Goal: Information Seeking & Learning: Learn about a topic

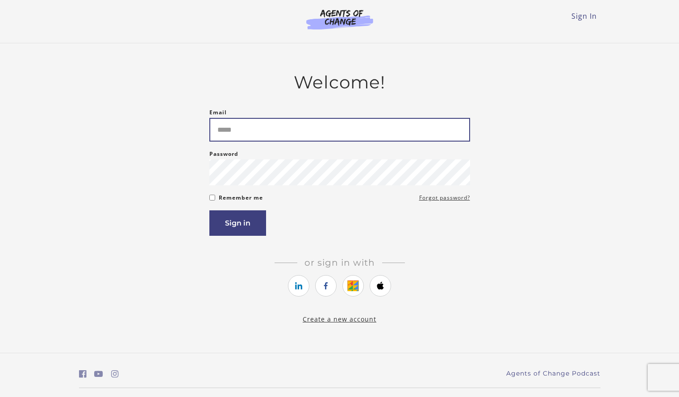
click at [289, 128] on input "Email" at bounding box center [339, 130] width 261 height 24
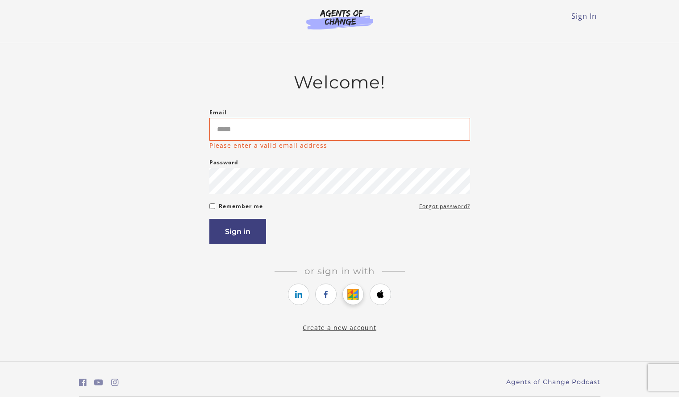
click at [356, 282] on div "Or sign in with Or sign up with" at bounding box center [339, 287] width 261 height 42
click at [354, 293] on icon "https://courses.thinkific.com/users/auth/google?ss%5Breferral%5D=&ss%5Buser_ret…" at bounding box center [353, 294] width 11 height 11
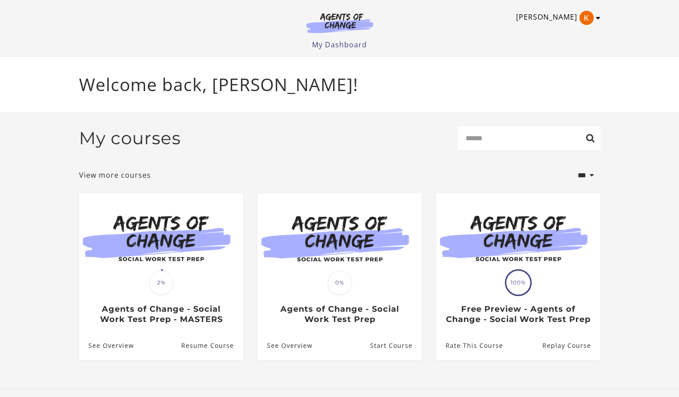
click at [586, 21] on img "Toggle menu" at bounding box center [587, 18] width 14 height 14
click at [550, 33] on link "My Account" at bounding box center [563, 32] width 79 height 15
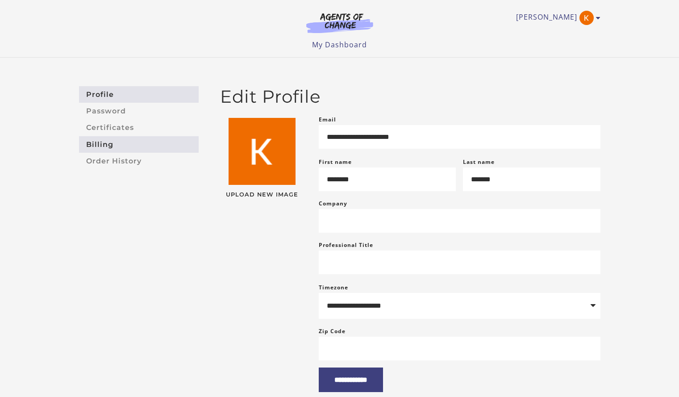
click at [156, 149] on link "Billing" at bounding box center [139, 144] width 120 height 17
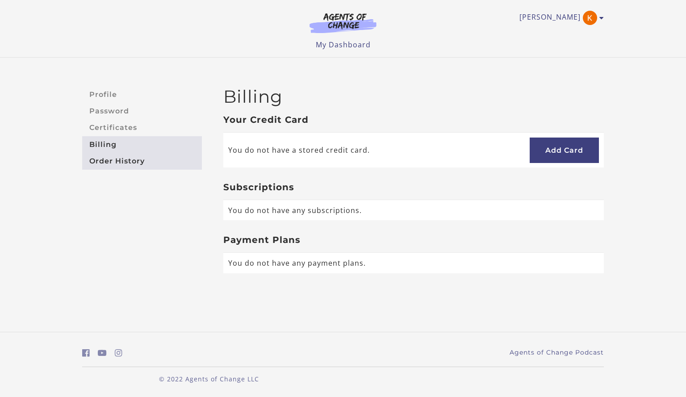
click at [134, 161] on link "Order History" at bounding box center [142, 161] width 120 height 17
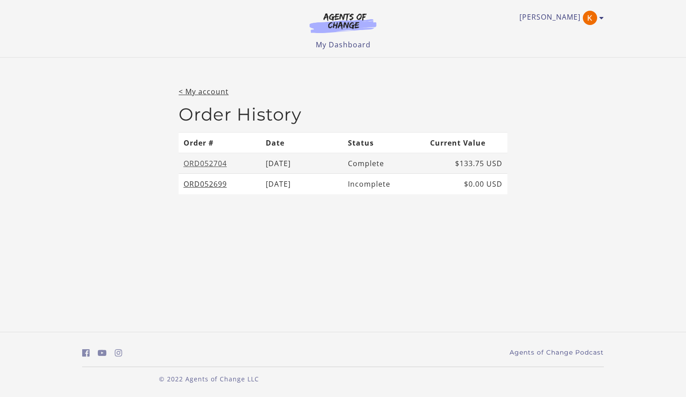
click at [217, 162] on link "ORD052704" at bounding box center [205, 164] width 43 height 10
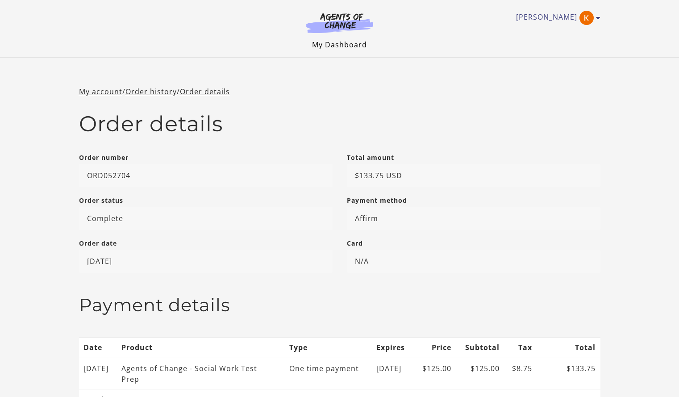
click at [344, 44] on link "My Dashboard" at bounding box center [339, 45] width 55 height 10
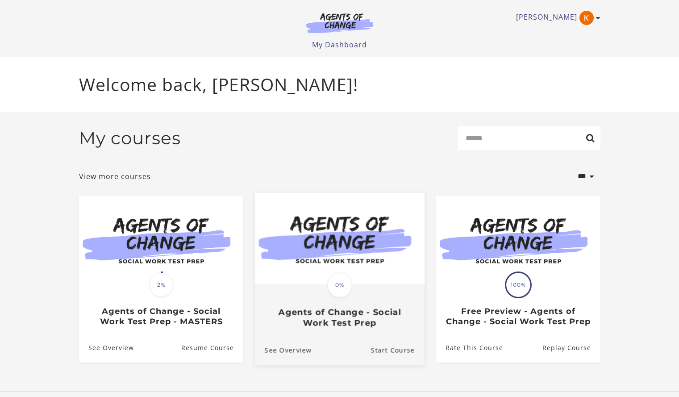
click at [360, 284] on img at bounding box center [340, 239] width 170 height 92
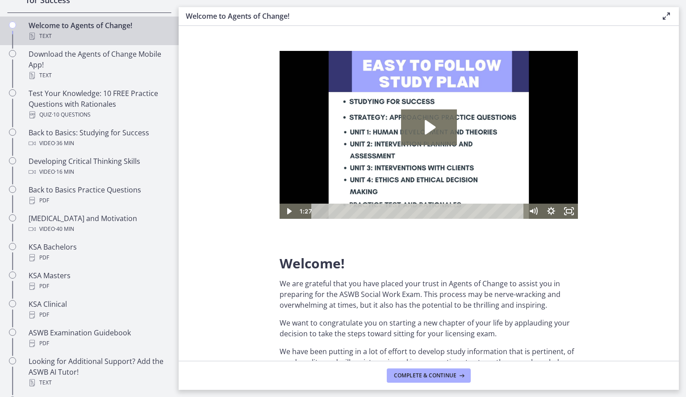
scroll to position [182, 0]
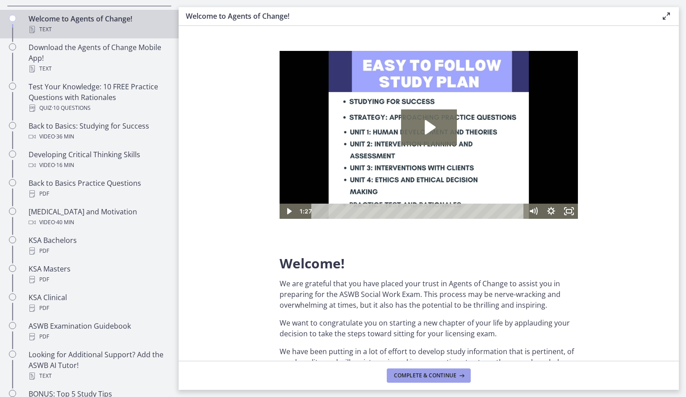
click at [414, 375] on span "Complete & continue" at bounding box center [425, 375] width 63 height 7
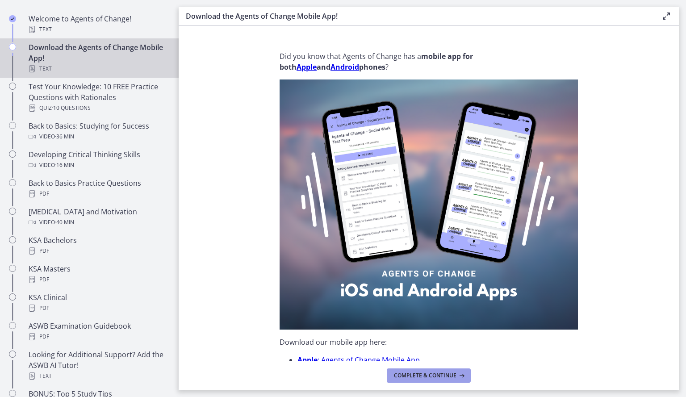
click at [427, 373] on span "Complete & continue" at bounding box center [425, 375] width 63 height 7
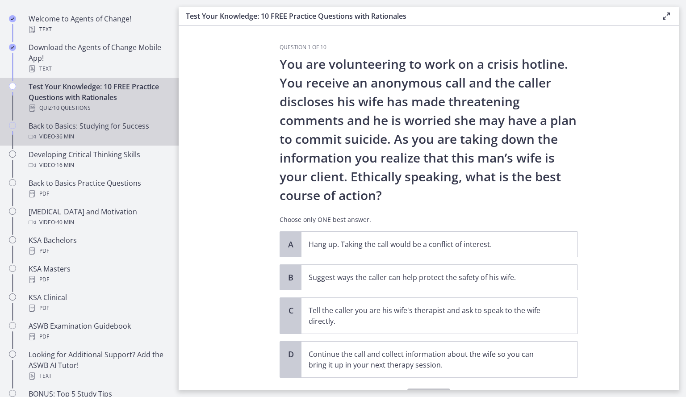
click at [116, 137] on div "Video · 36 min" at bounding box center [98, 136] width 139 height 11
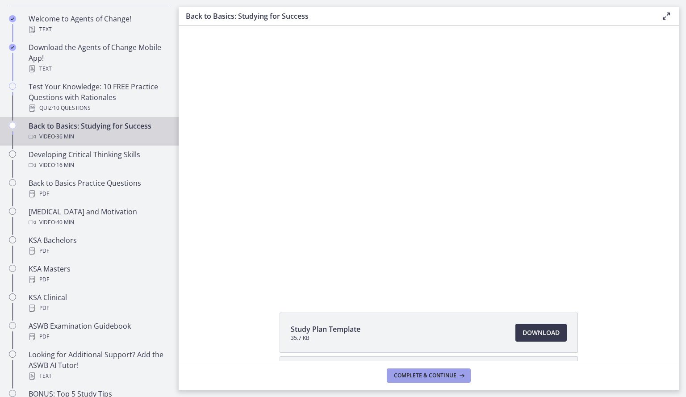
click at [390, 375] on button "Complete & continue" at bounding box center [429, 376] width 84 height 14
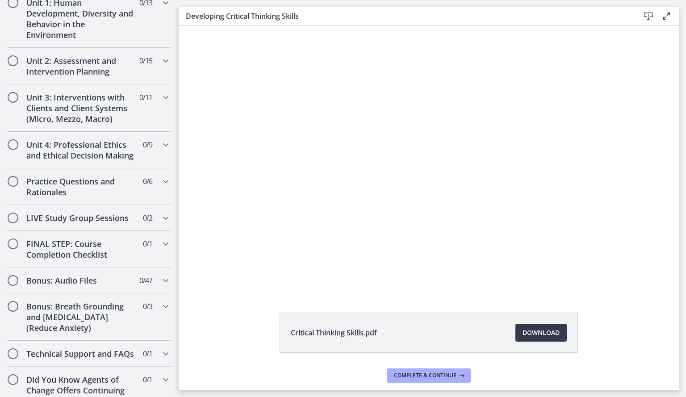
scroll to position [695, 0]
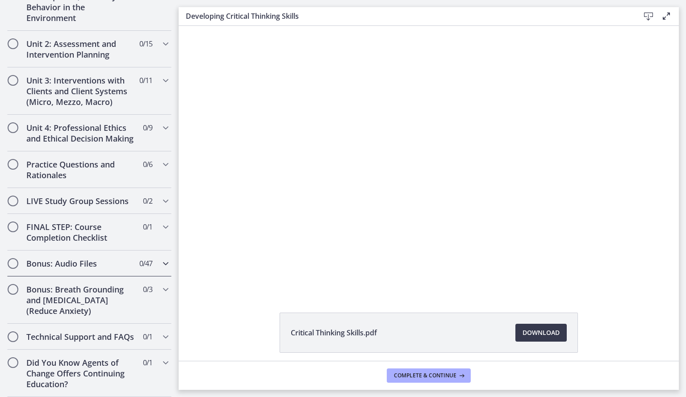
click at [160, 258] on icon "Chapters" at bounding box center [165, 263] width 11 height 11
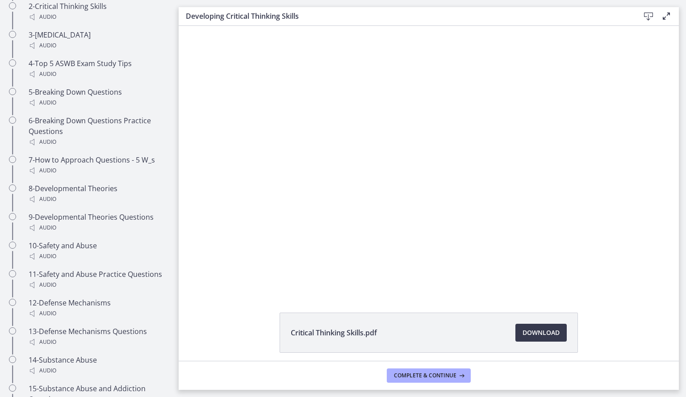
scroll to position [284, 0]
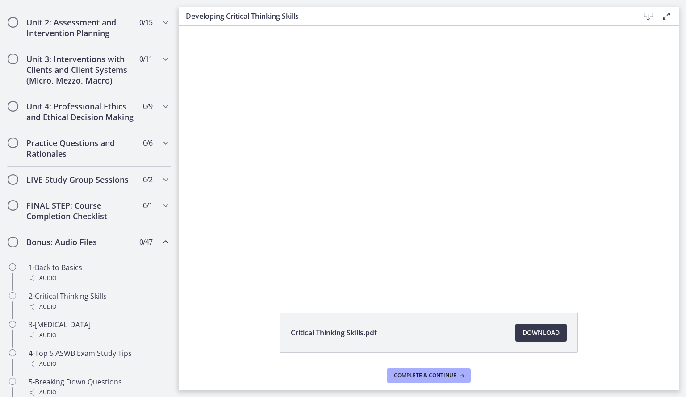
click at [160, 247] on icon "Chapters" at bounding box center [165, 242] width 11 height 11
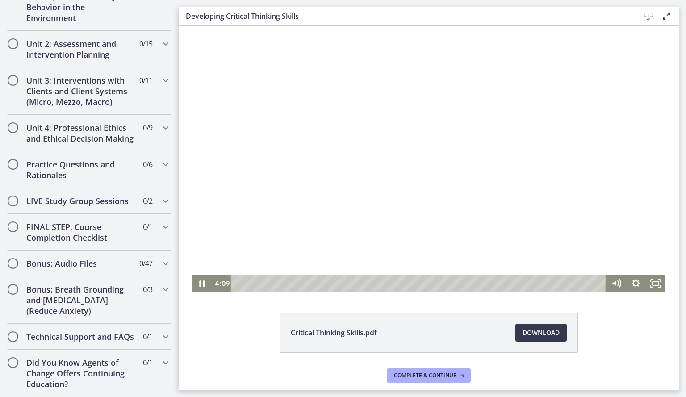
click at [347, 185] on div at bounding box center [428, 159] width 473 height 266
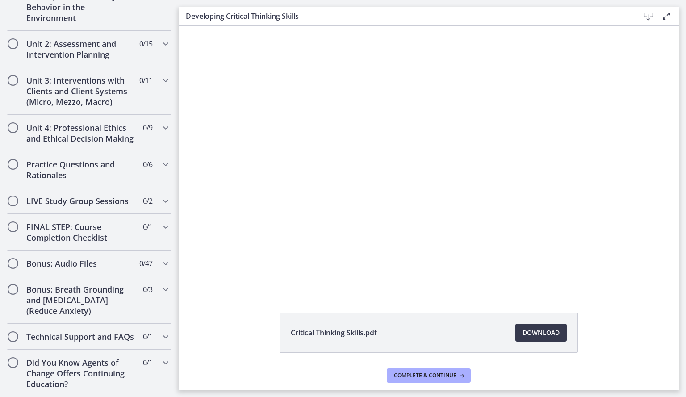
click at [346, 185] on div at bounding box center [428, 159] width 473 height 266
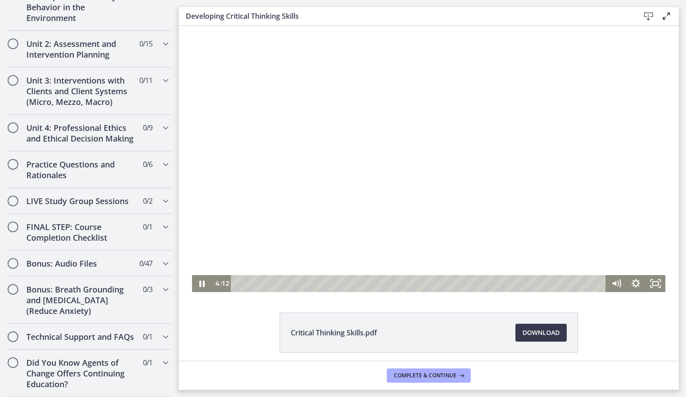
click at [374, 159] on div at bounding box center [428, 159] width 473 height 266
click at [411, 156] on div at bounding box center [428, 159] width 473 height 266
click at [453, 168] on div at bounding box center [428, 159] width 473 height 266
click at [565, 212] on div at bounding box center [428, 159] width 473 height 266
click at [160, 258] on icon "Chapters" at bounding box center [165, 263] width 11 height 11
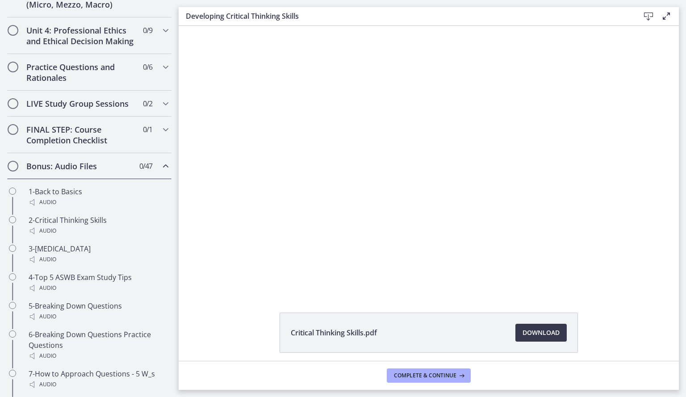
scroll to position [348, 0]
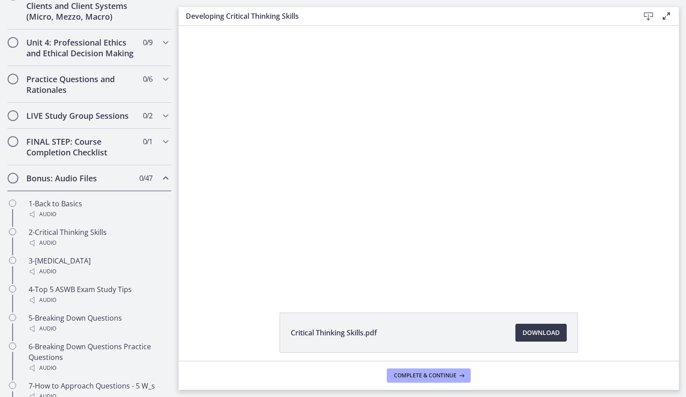
click at [160, 191] on div "Bonus: Audio Files 0 / 47 Completed" at bounding box center [89, 178] width 164 height 26
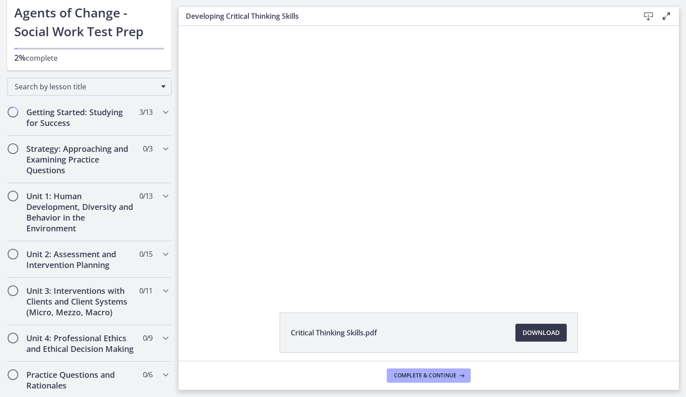
scroll to position [0, 0]
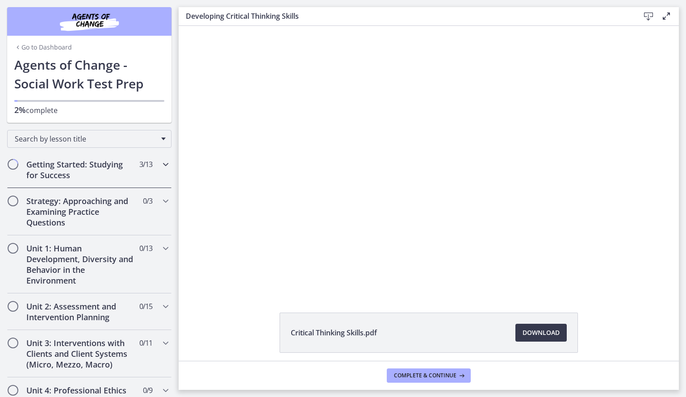
click at [160, 167] on icon "Chapters" at bounding box center [165, 164] width 11 height 11
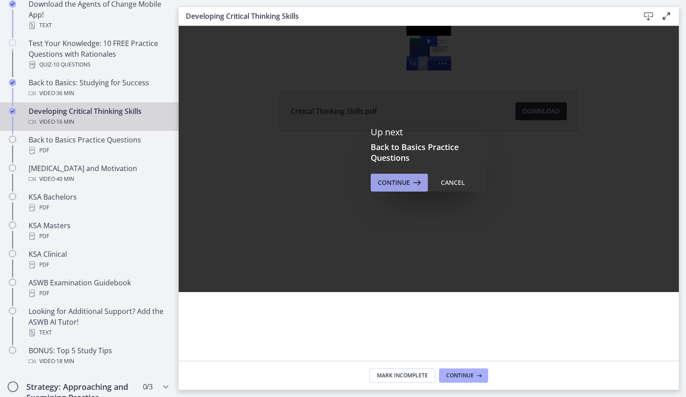
click at [389, 186] on span "Continue" at bounding box center [394, 182] width 32 height 11
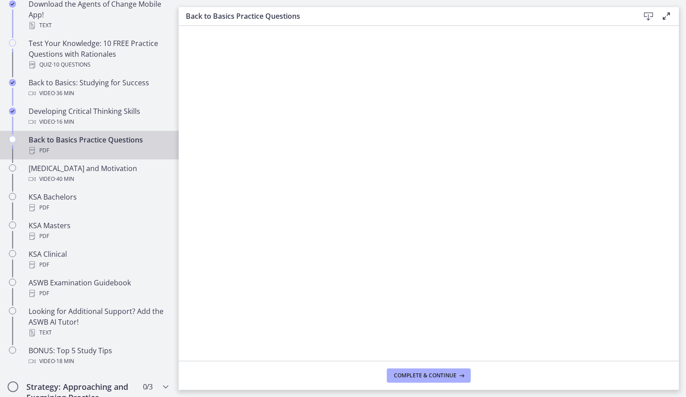
drag, startPoint x: 679, startPoint y: 85, endPoint x: 685, endPoint y: 101, distance: 17.7
click at [685, 101] on main "Back to Basics Practice Questions Download Enable fullscreen Complete & continue" at bounding box center [432, 198] width 507 height 397
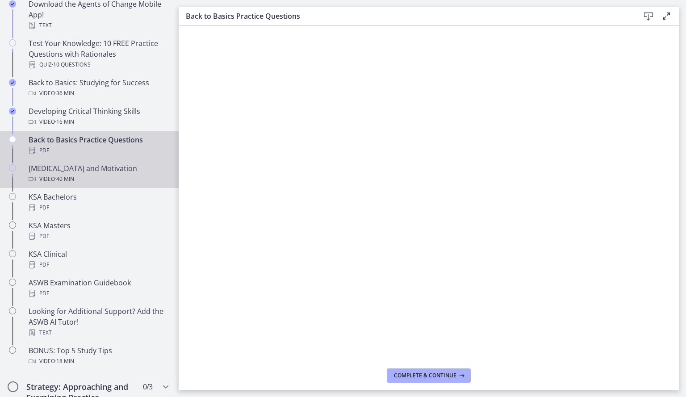
click at [110, 172] on div "Test Anxiety and Motivation Video · 40 min" at bounding box center [98, 173] width 139 height 21
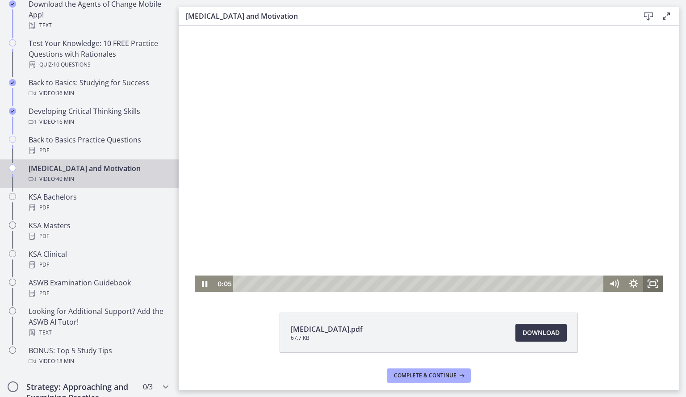
click at [651, 285] on icon "Fullscreen" at bounding box center [653, 284] width 20 height 17
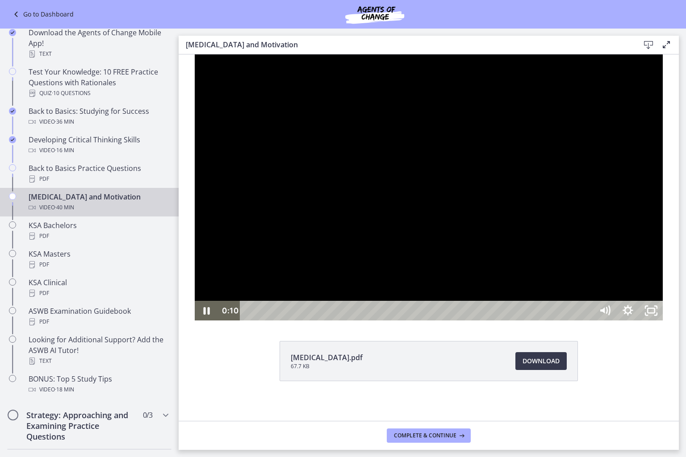
scroll to position [225, 0]
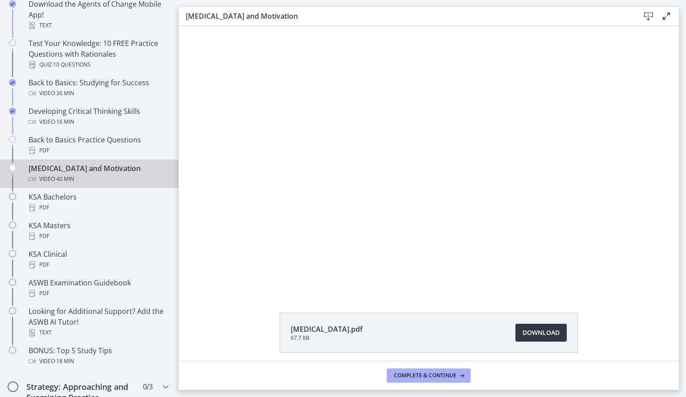
click at [541, 338] on link "Download Opens in a new window" at bounding box center [540, 333] width 51 height 18
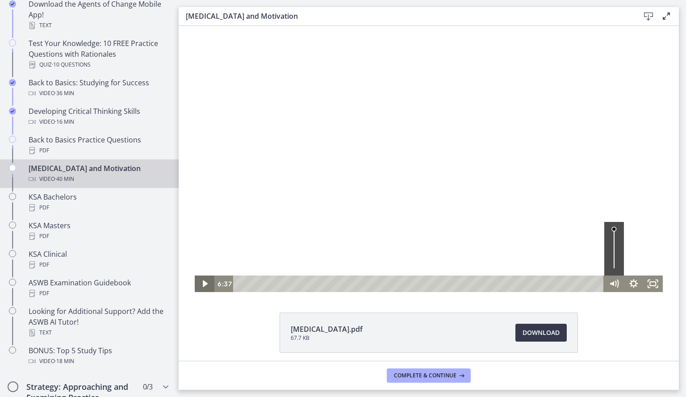
click at [198, 285] on icon "Play Video" at bounding box center [206, 284] width 20 height 17
click at [622, 326] on div "Test Anxiety.pdf 67.7 KB Download Opens in a new window" at bounding box center [429, 354] width 500 height 83
click at [648, 279] on icon "Fullscreen" at bounding box center [652, 284] width 23 height 20
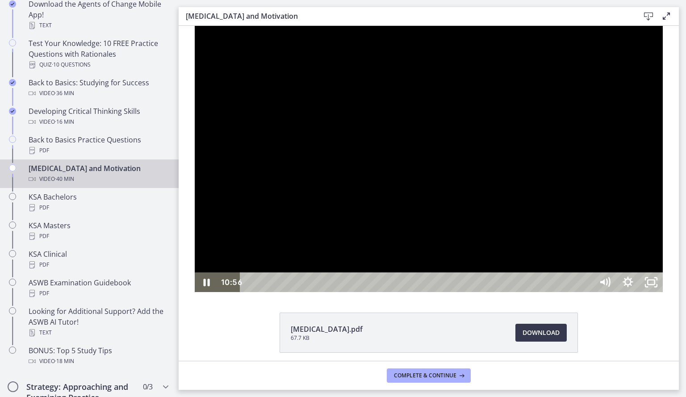
scroll to position [184, 0]
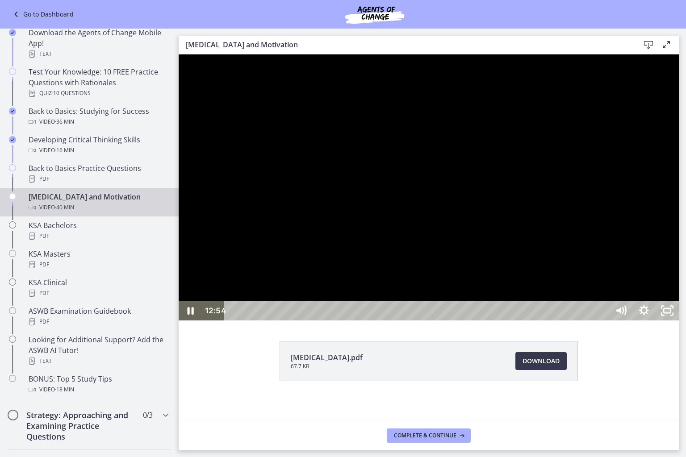
click at [628, 304] on div at bounding box center [429, 187] width 500 height 266
click at [628, 268] on div at bounding box center [429, 187] width 500 height 266
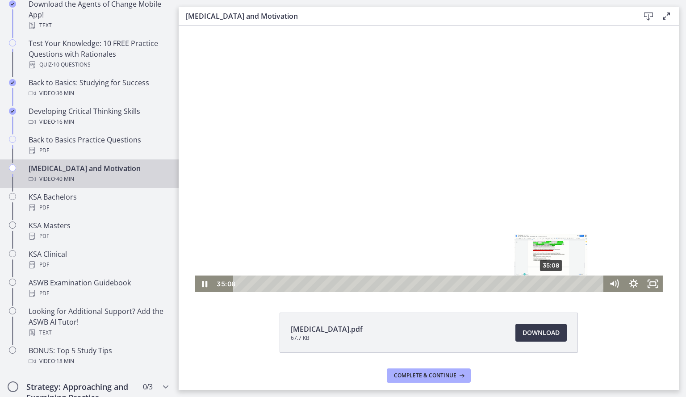
click at [549, 284] on div "35:08" at bounding box center [419, 284] width 359 height 17
click at [524, 284] on div "32:15" at bounding box center [419, 284] width 359 height 17
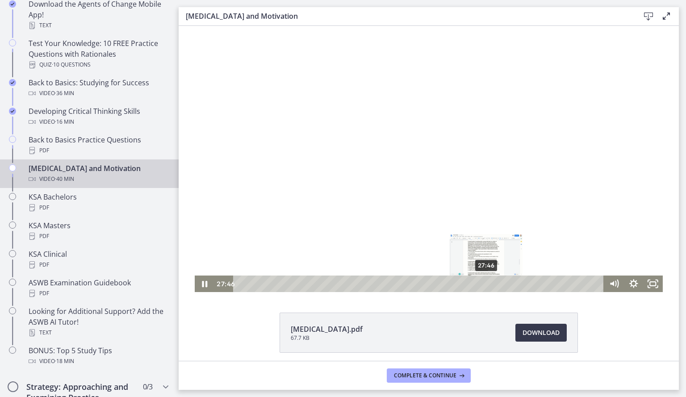
click at [483, 284] on div "27:46" at bounding box center [419, 284] width 359 height 17
click at [456, 284] on div "24:42" at bounding box center [419, 284] width 359 height 17
click at [653, 284] on rect "Fullscreen" at bounding box center [653, 284] width 6 height 4
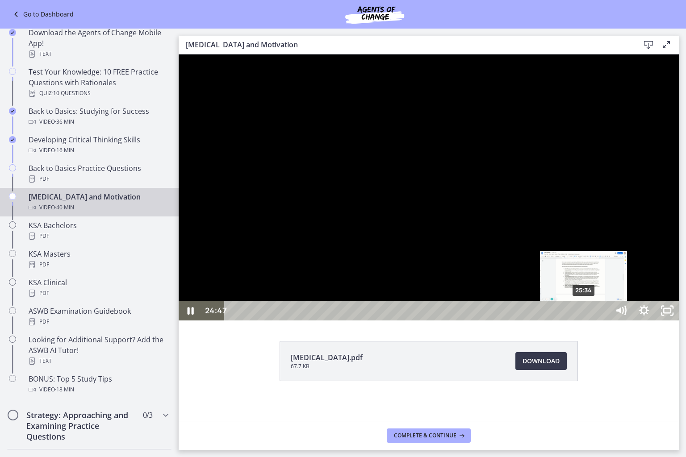
click at [584, 321] on div "25:34" at bounding box center [418, 311] width 371 height 20
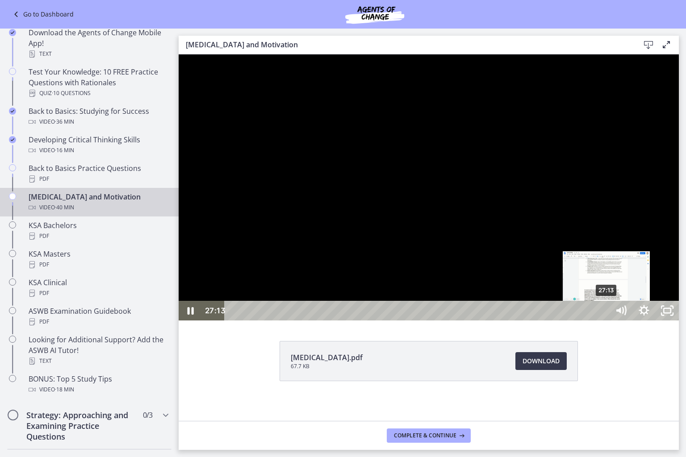
click at [603, 321] on div "27:13" at bounding box center [418, 311] width 371 height 20
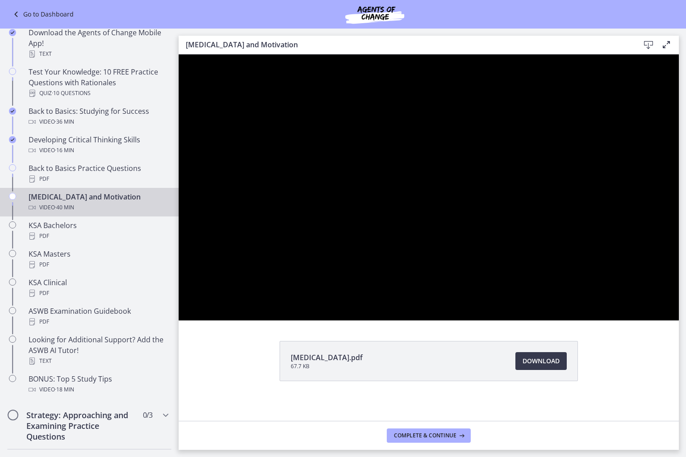
drag, startPoint x: 691, startPoint y: 427, endPoint x: 744, endPoint y: 358, distance: 87.6
click at [679, 321] on div at bounding box center [429, 187] width 500 height 266
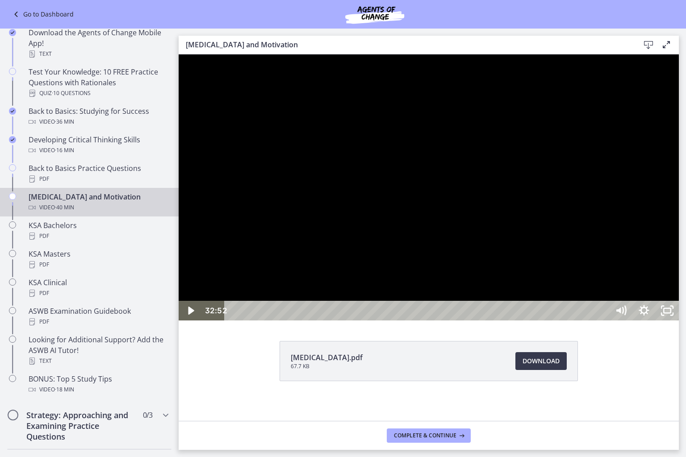
click at [679, 321] on div at bounding box center [429, 187] width 500 height 266
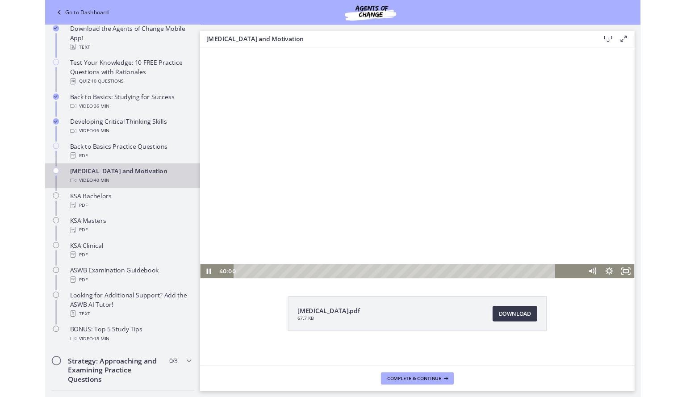
scroll to position [225, 0]
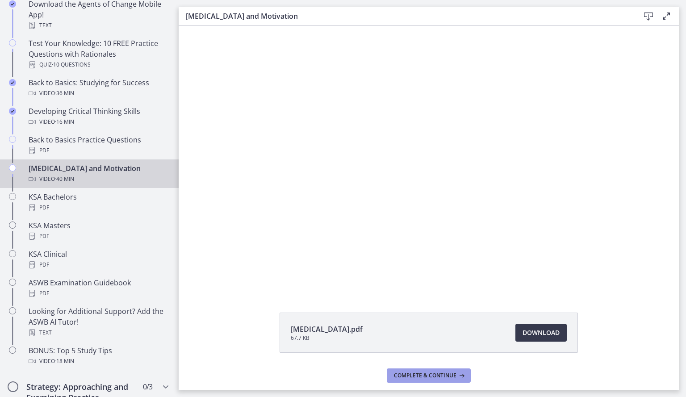
click at [402, 376] on span "Complete & continue" at bounding box center [425, 375] width 63 height 7
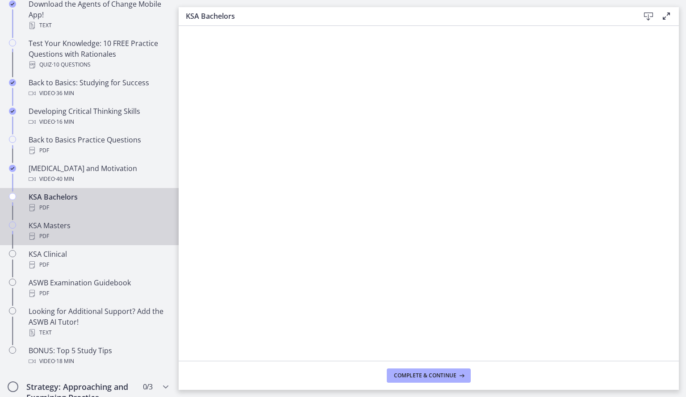
click at [96, 226] on div "KSA Masters PDF" at bounding box center [98, 230] width 139 height 21
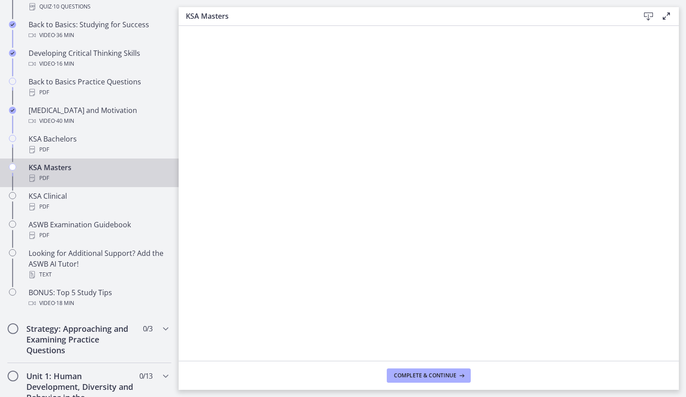
scroll to position [285, 0]
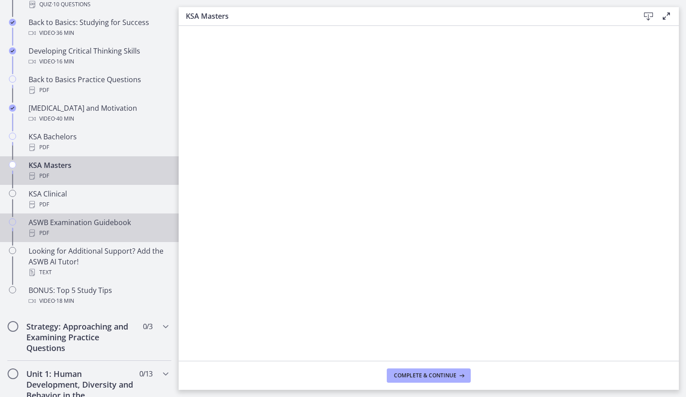
click at [42, 231] on div "PDF" at bounding box center [98, 233] width 139 height 11
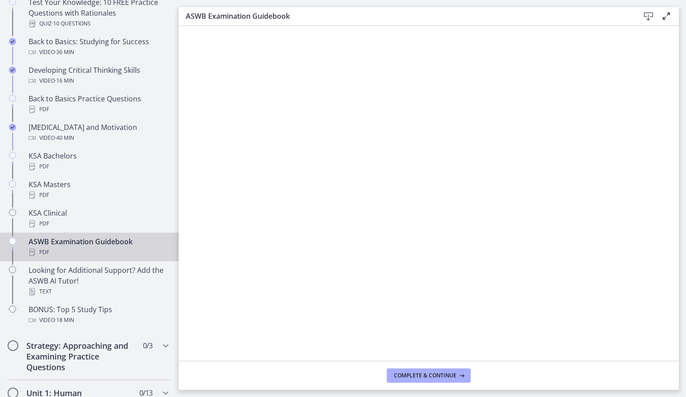
scroll to position [289, 0]
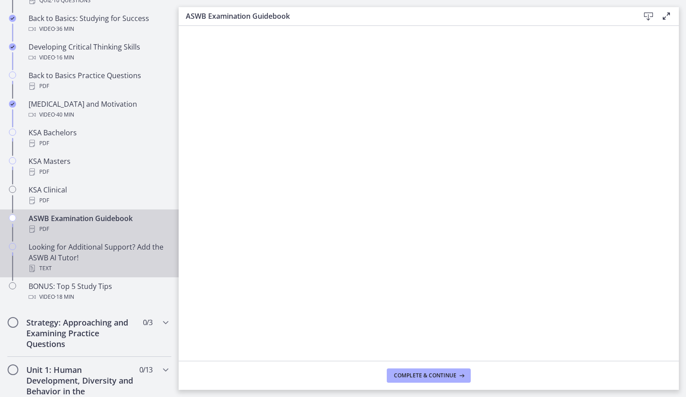
click at [131, 255] on div "Looking for Additional Support? Add the ASWB AI Tutor! Text" at bounding box center [98, 258] width 139 height 32
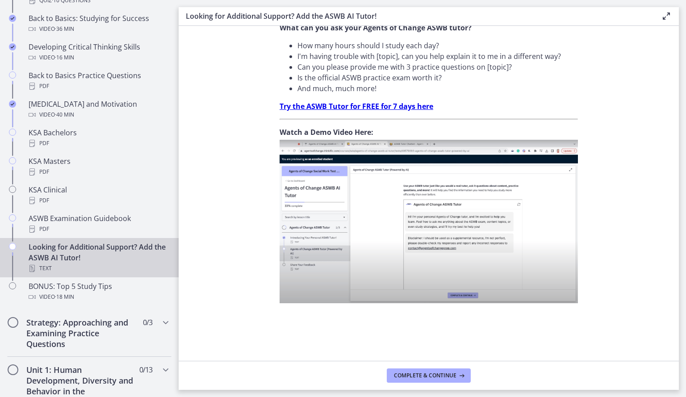
scroll to position [287, 0]
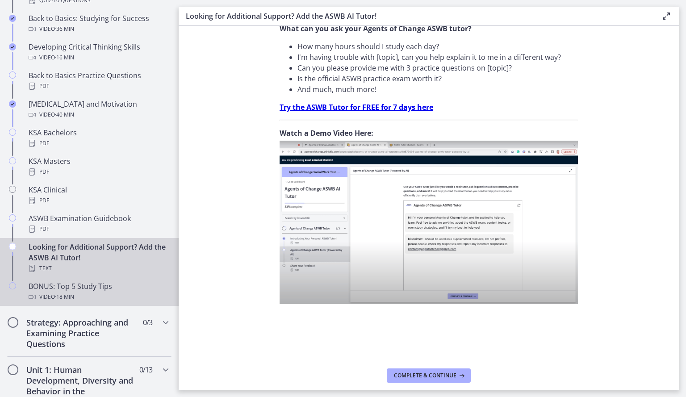
click at [121, 290] on div "BONUS: Top 5 Study Tips Video · 18 min" at bounding box center [98, 291] width 139 height 21
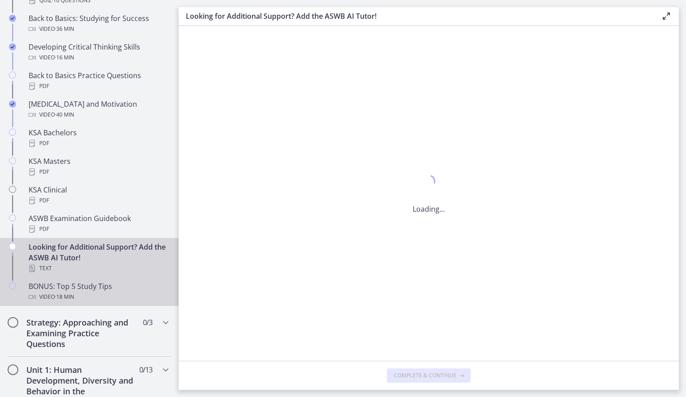
scroll to position [0, 0]
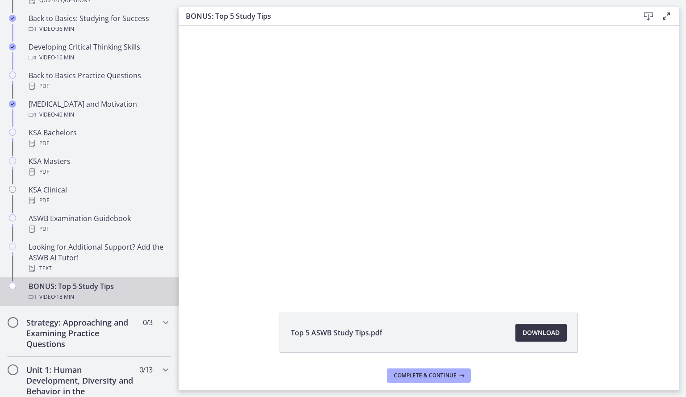
click at [533, 335] on span "Download Opens in a new window" at bounding box center [541, 332] width 37 height 11
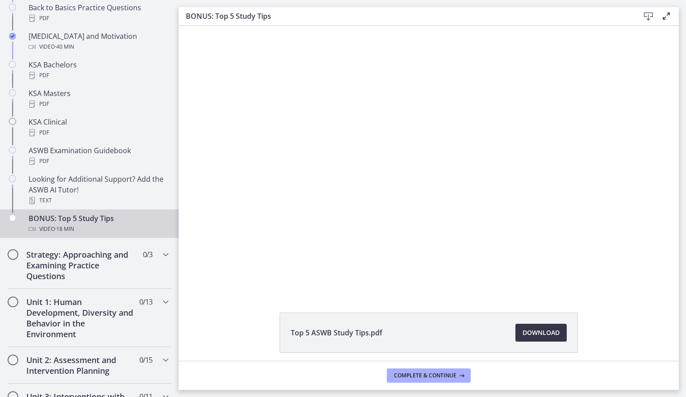
scroll to position [359, 0]
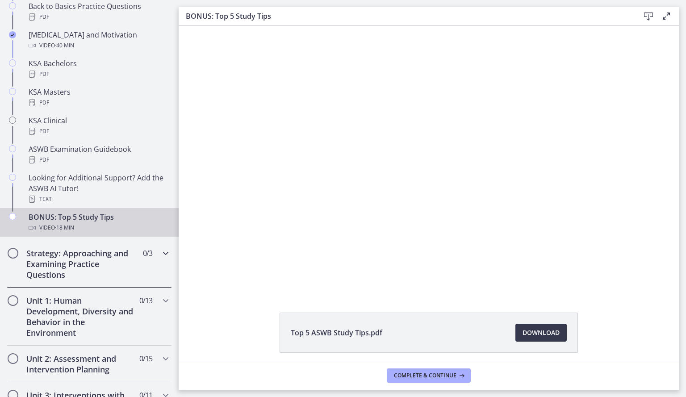
click at [80, 266] on h2 "Strategy: Approaching and Examining Practice Questions" at bounding box center [80, 264] width 109 height 32
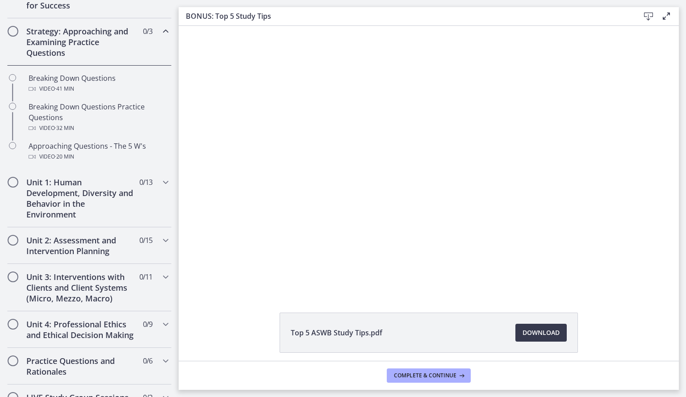
scroll to position [168, 0]
click at [101, 194] on h2 "Unit 1: Human Development, Diversity and Behavior in the Environment" at bounding box center [80, 199] width 109 height 43
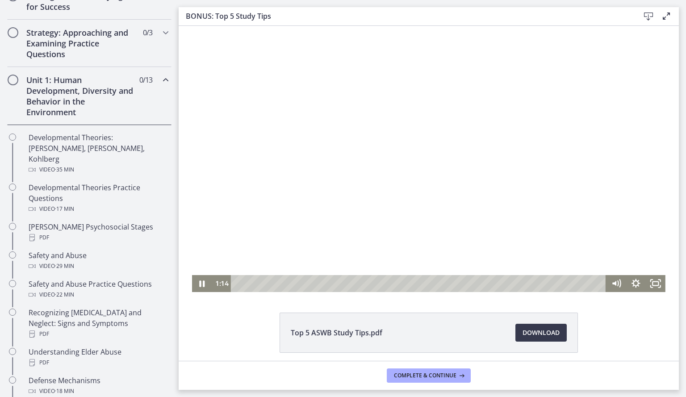
click at [271, 183] on div at bounding box center [428, 159] width 473 height 266
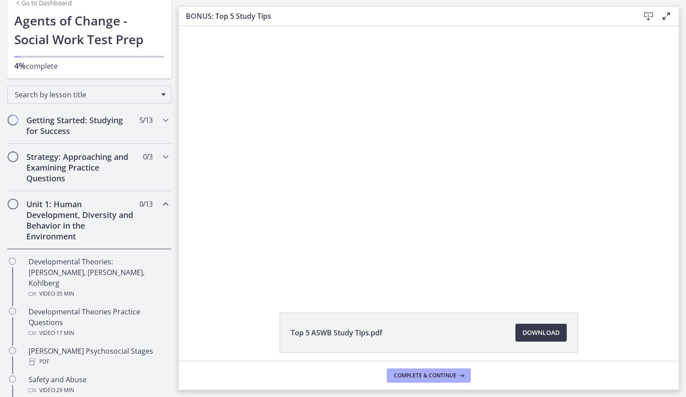
scroll to position [27, 0]
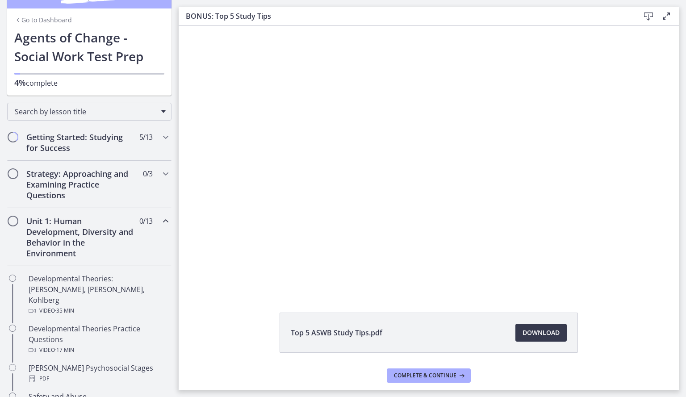
drag, startPoint x: 177, startPoint y: 147, endPoint x: 7, endPoint y: 59, distance: 191.8
click at [160, 139] on icon "Chapters" at bounding box center [165, 137] width 11 height 11
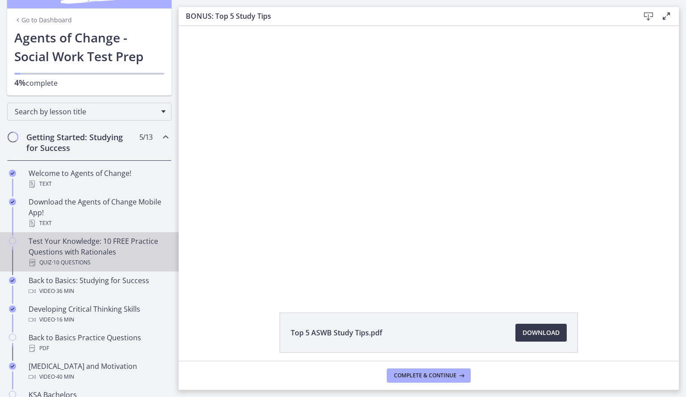
click at [128, 251] on div "Test Your Knowledge: 10 FREE Practice Questions with Rationales Quiz · 10 Quest…" at bounding box center [98, 252] width 139 height 32
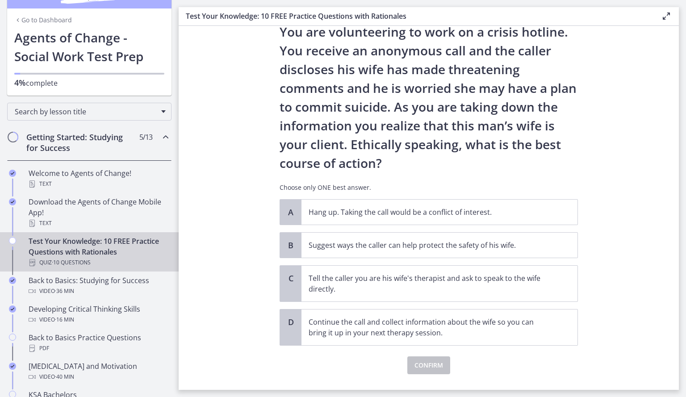
scroll to position [30, 0]
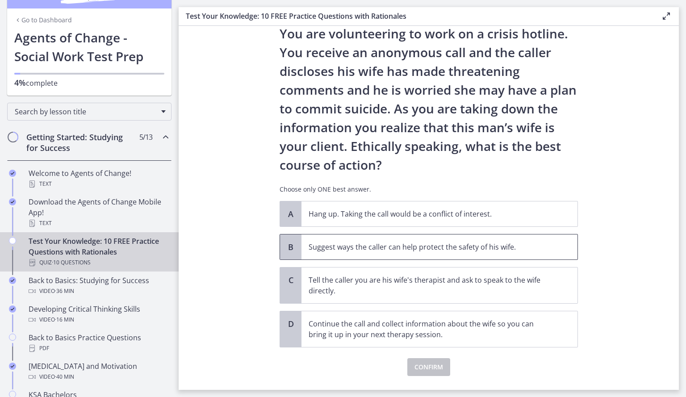
click at [531, 248] on p "Suggest ways the caller can help protect the safety of his wife." at bounding box center [431, 247] width 244 height 11
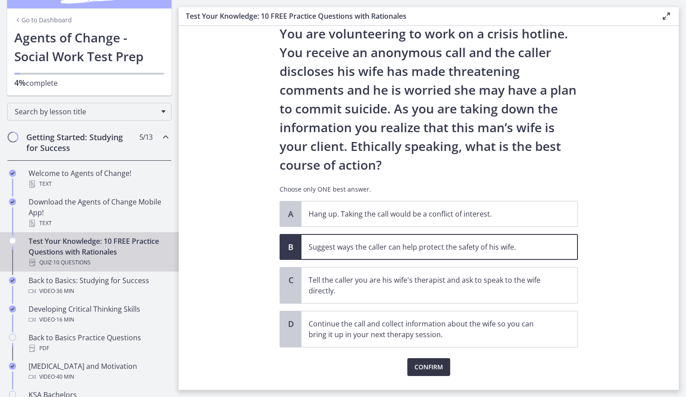
click at [422, 365] on span "Confirm" at bounding box center [429, 367] width 29 height 11
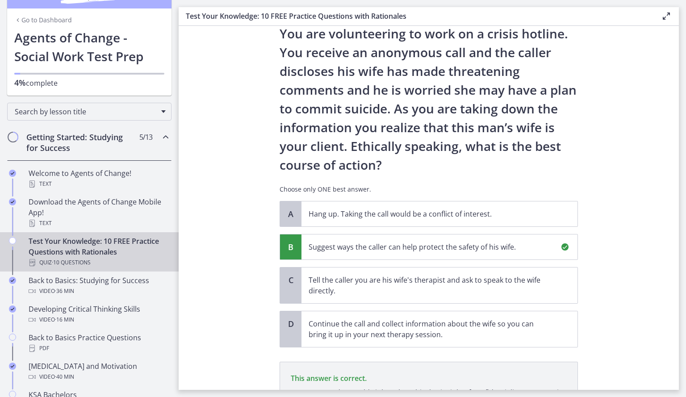
scroll to position [135, 0]
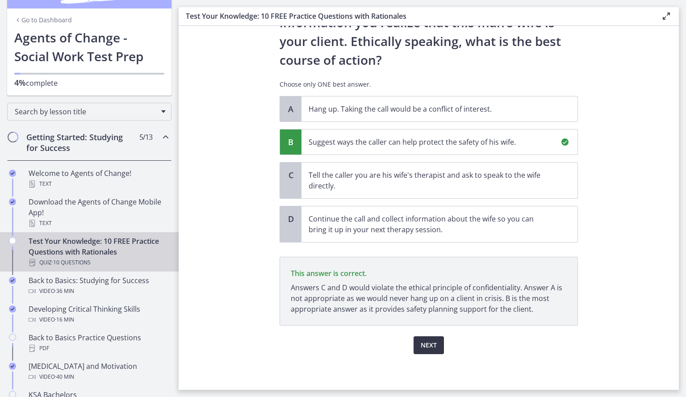
click at [427, 344] on span "Next" at bounding box center [429, 345] width 16 height 11
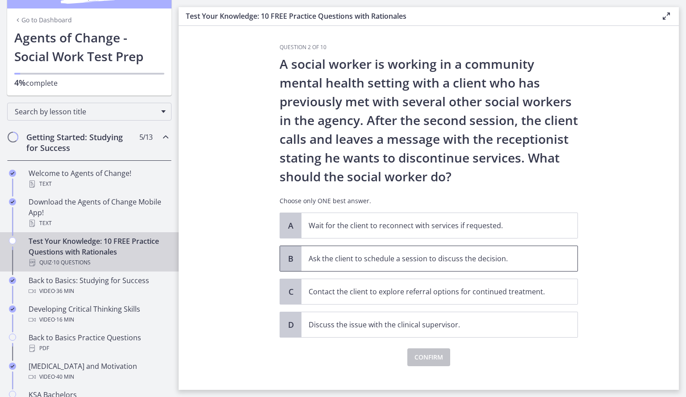
click at [349, 256] on p "Ask the client to schedule a session to discuss the decision." at bounding box center [431, 258] width 244 height 11
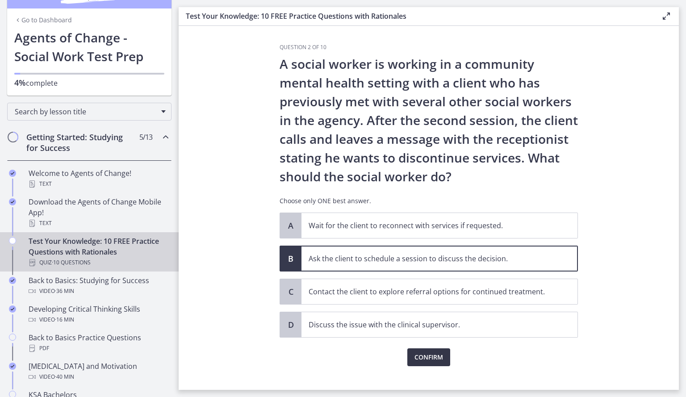
click at [415, 354] on span "Confirm" at bounding box center [429, 357] width 29 height 11
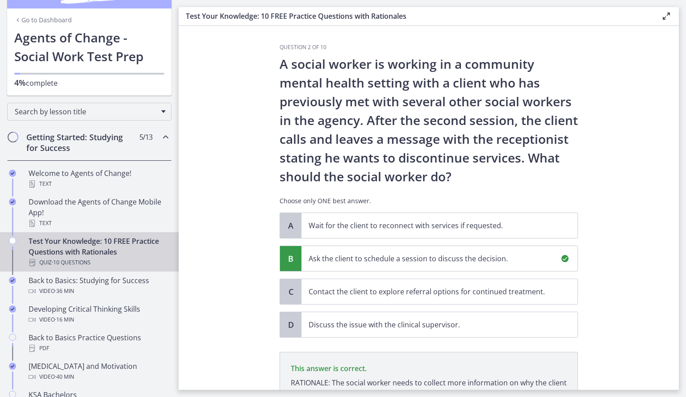
scroll to position [117, 0]
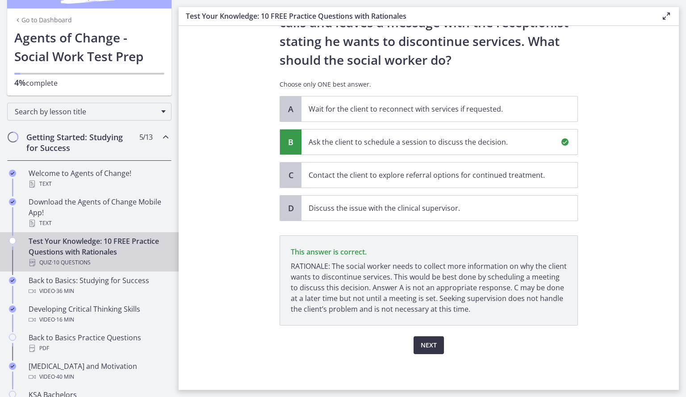
click at [423, 350] on span "Next" at bounding box center [429, 345] width 16 height 11
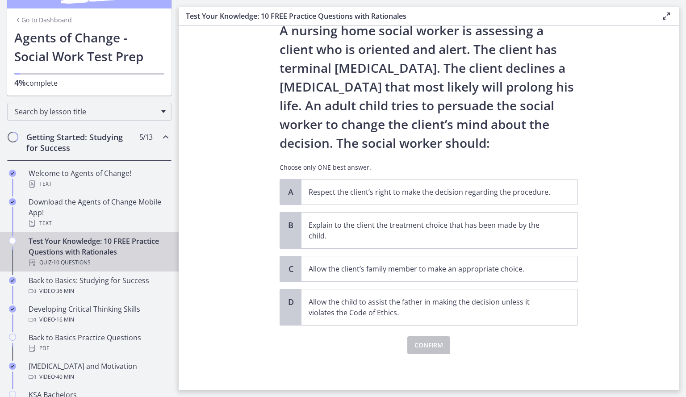
scroll to position [0, 0]
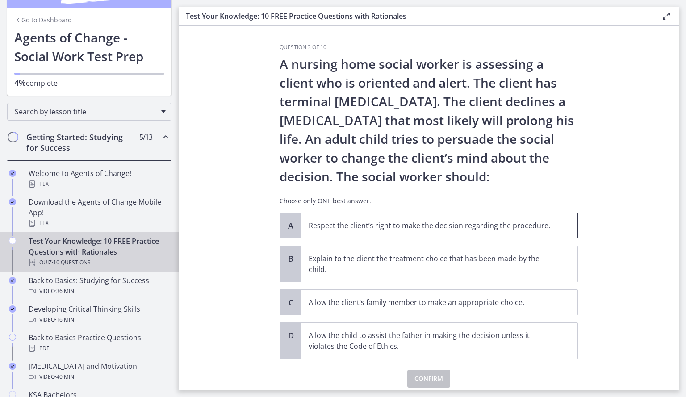
click at [480, 223] on p "Respect the client’s right to make the decision regarding the procedure." at bounding box center [431, 225] width 244 height 11
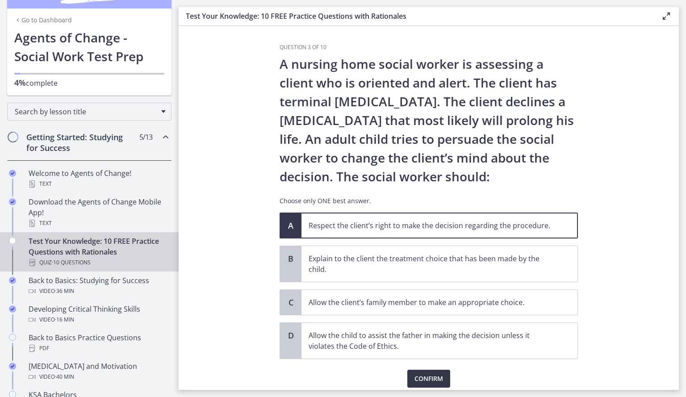
click at [428, 379] on span "Confirm" at bounding box center [429, 378] width 29 height 11
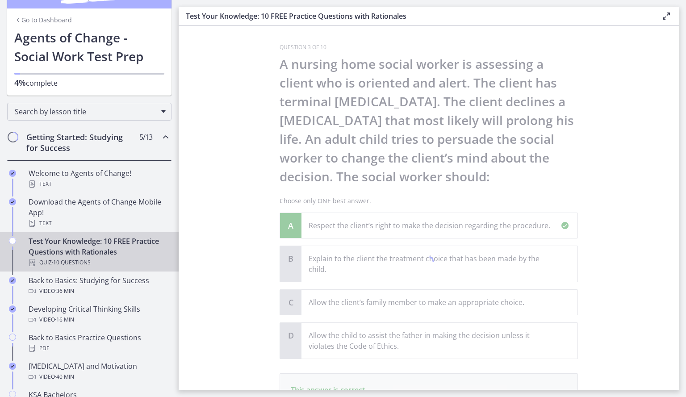
scroll to position [127, 0]
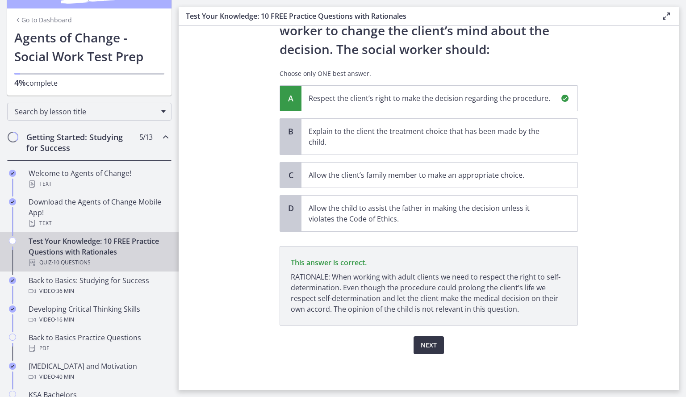
click at [422, 349] on span "Next" at bounding box center [429, 345] width 16 height 11
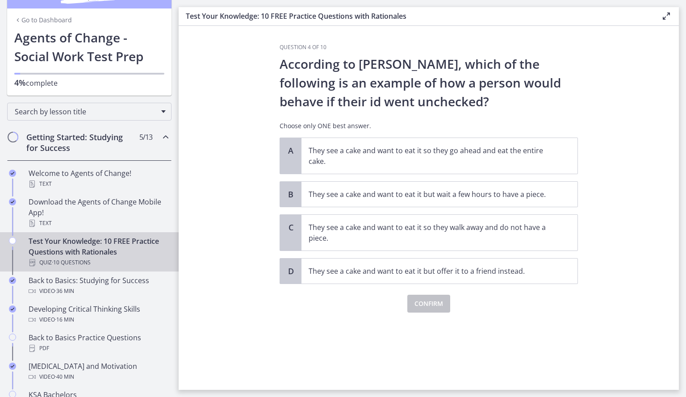
scroll to position [0, 0]
click at [354, 157] on p "They see a cake and want to eat it so they go ahead and eat the entire cake." at bounding box center [431, 155] width 244 height 21
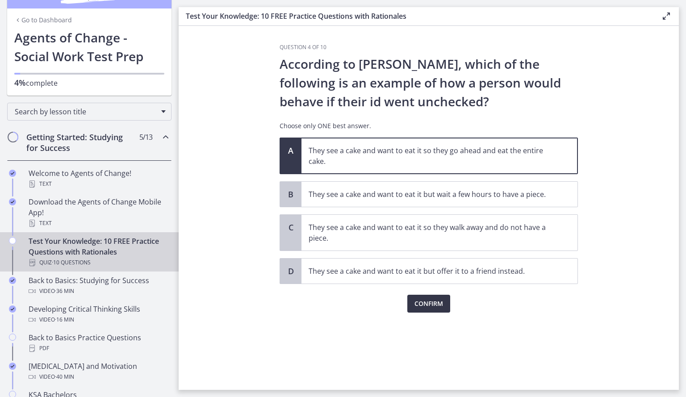
click at [436, 302] on span "Confirm" at bounding box center [429, 303] width 29 height 11
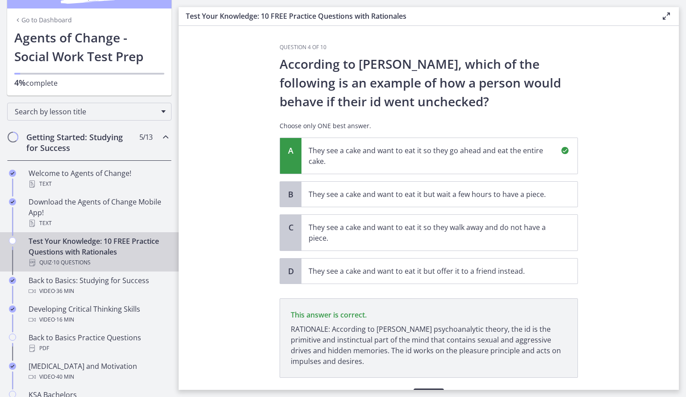
scroll to position [52, 0]
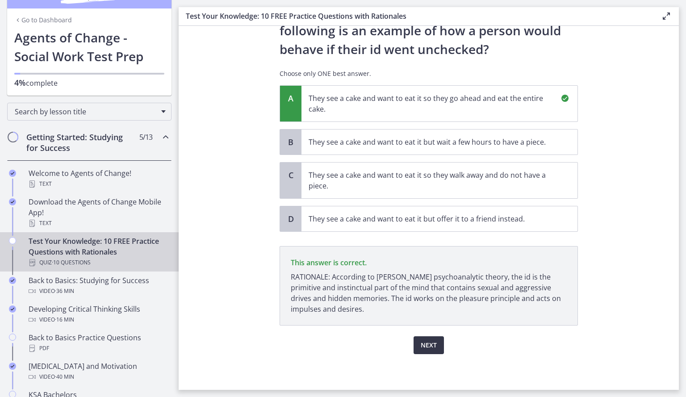
click at [423, 339] on button "Next" at bounding box center [429, 345] width 30 height 18
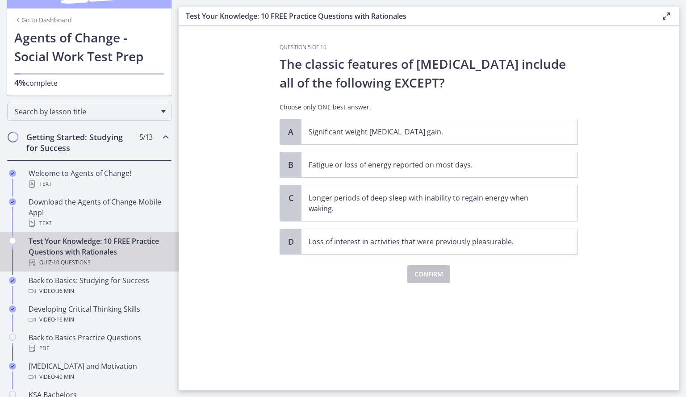
scroll to position [0, 0]
click at [405, 208] on p "Longer periods of deep sleep with inability to regain energy when waking." at bounding box center [431, 203] width 244 height 21
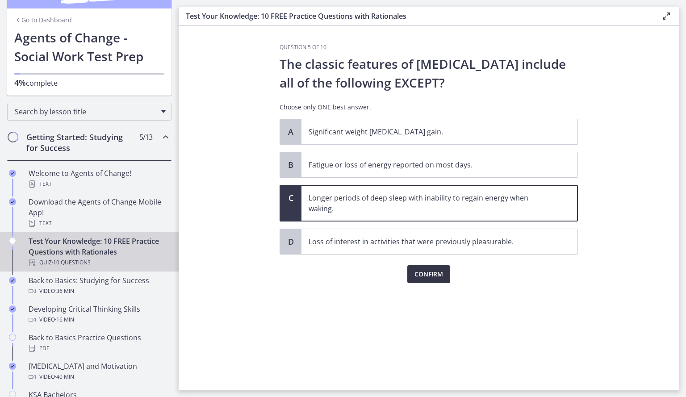
click at [421, 277] on span "Confirm" at bounding box center [429, 274] width 29 height 11
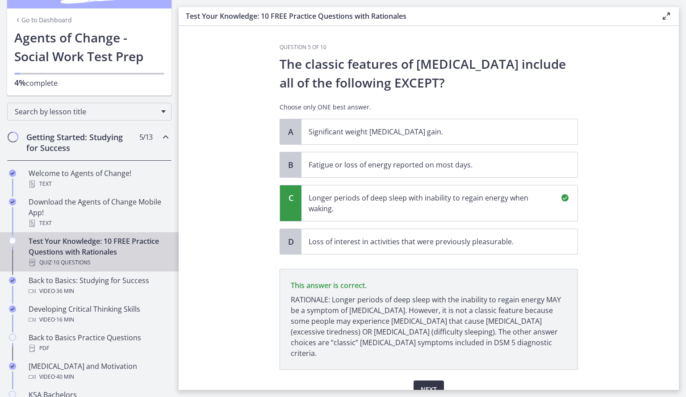
scroll to position [34, 0]
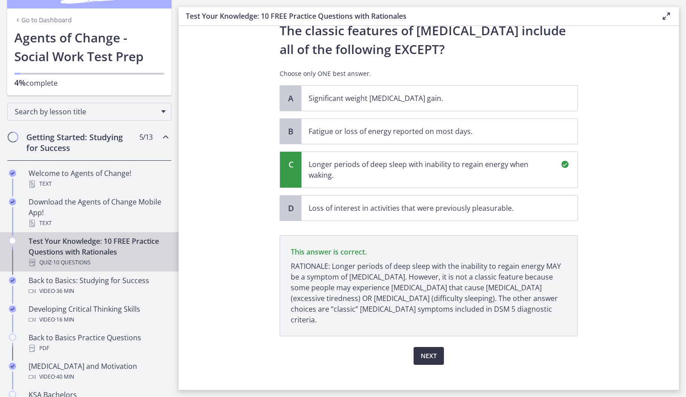
click at [427, 351] on span "Next" at bounding box center [429, 356] width 16 height 11
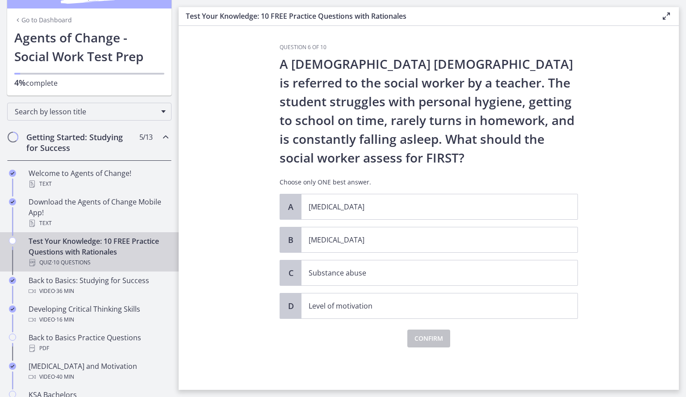
scroll to position [0, 0]
click at [378, 240] on p "[MEDICAL_DATA]" at bounding box center [431, 240] width 244 height 11
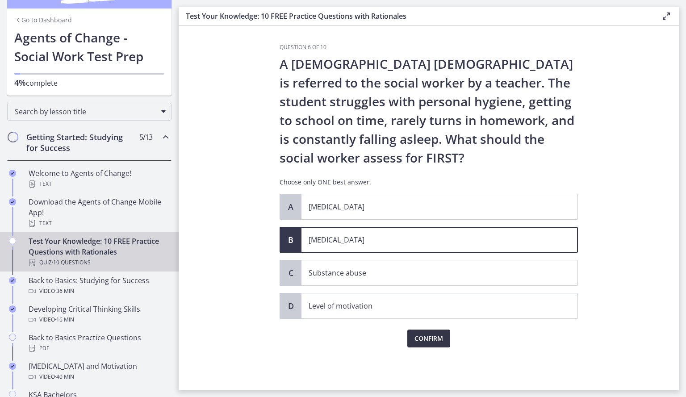
click at [421, 332] on button "Confirm" at bounding box center [428, 339] width 43 height 18
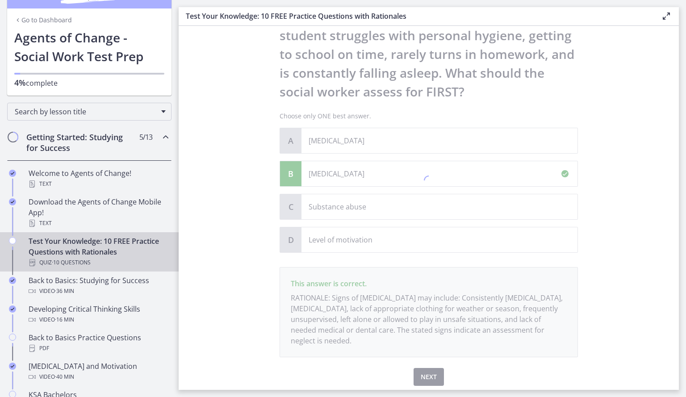
scroll to position [98, 0]
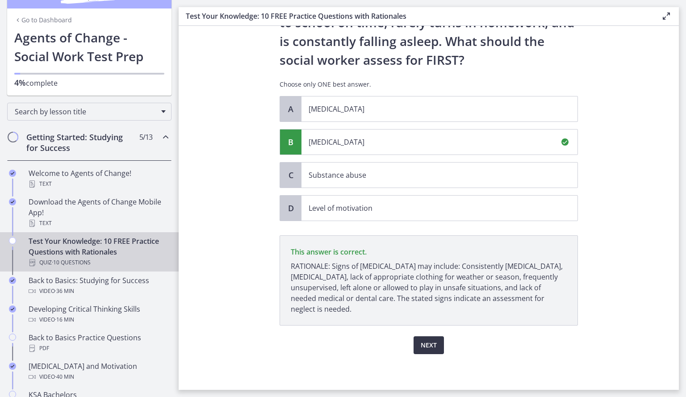
click at [427, 353] on button "Next" at bounding box center [429, 345] width 30 height 18
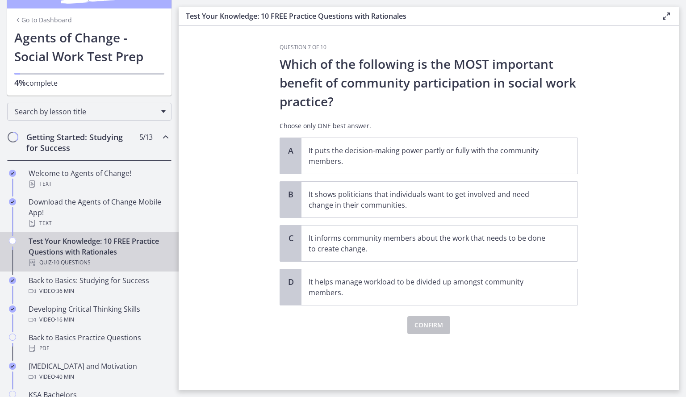
scroll to position [0, 0]
click at [450, 155] on p "It puts the decision-making power partly or fully with the community members." at bounding box center [431, 155] width 244 height 21
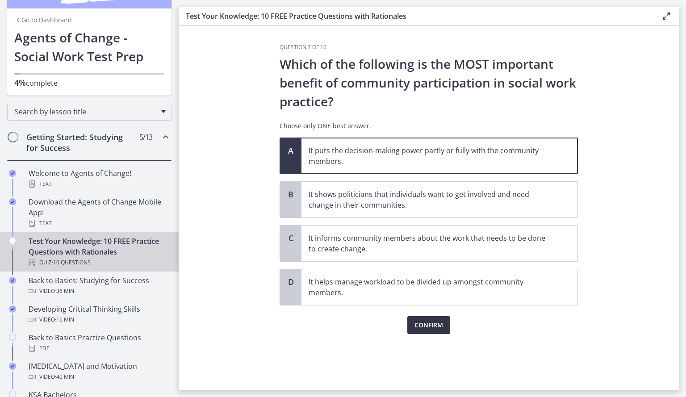
click at [424, 321] on span "Confirm" at bounding box center [429, 325] width 29 height 11
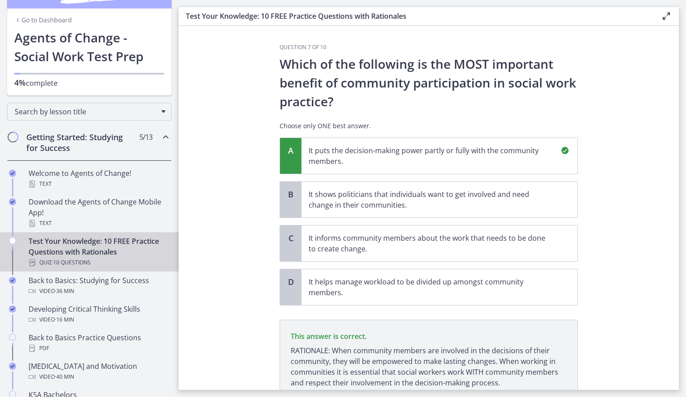
scroll to position [74, 0]
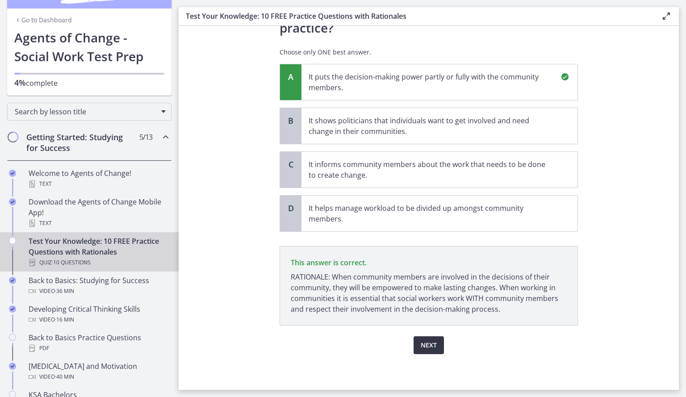
click at [423, 340] on span "Next" at bounding box center [429, 345] width 16 height 11
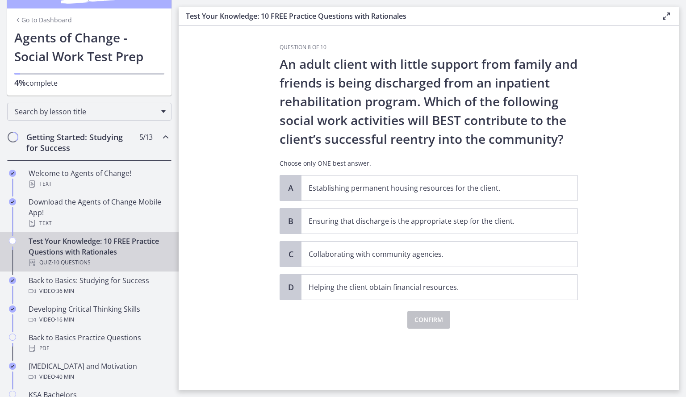
scroll to position [0, 0]
click at [418, 255] on p "Collaborating with community agencies." at bounding box center [431, 254] width 244 height 11
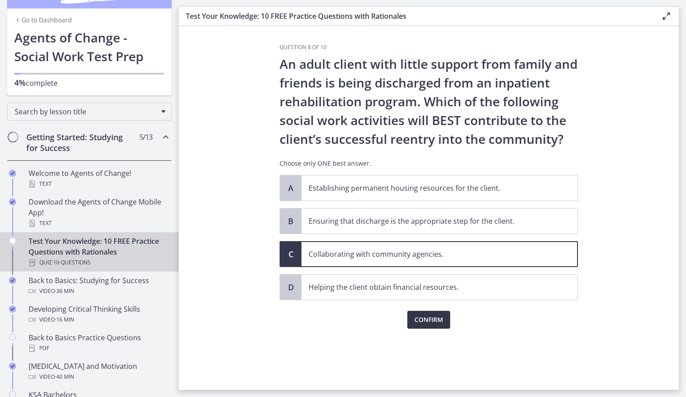
click at [422, 321] on span "Confirm" at bounding box center [429, 319] width 29 height 11
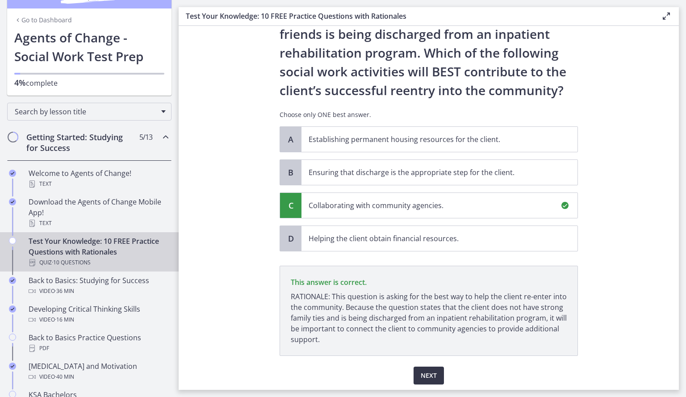
scroll to position [79, 0]
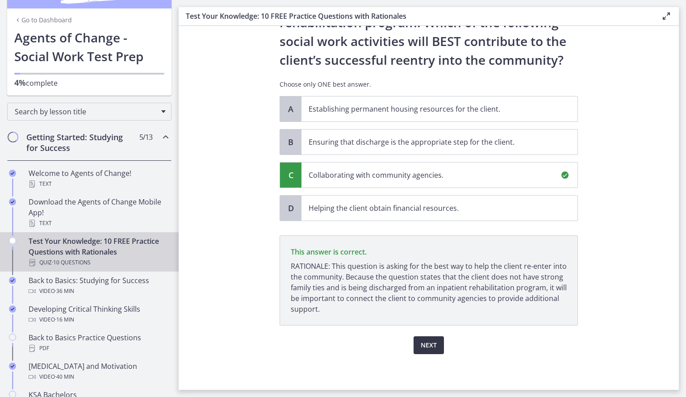
click at [424, 342] on span "Next" at bounding box center [429, 345] width 16 height 11
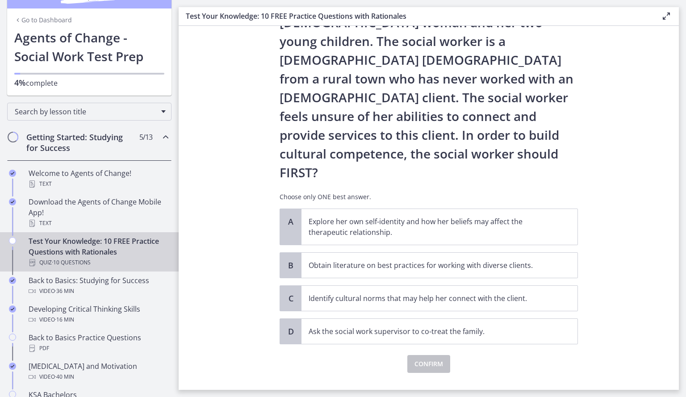
scroll to position [0, 0]
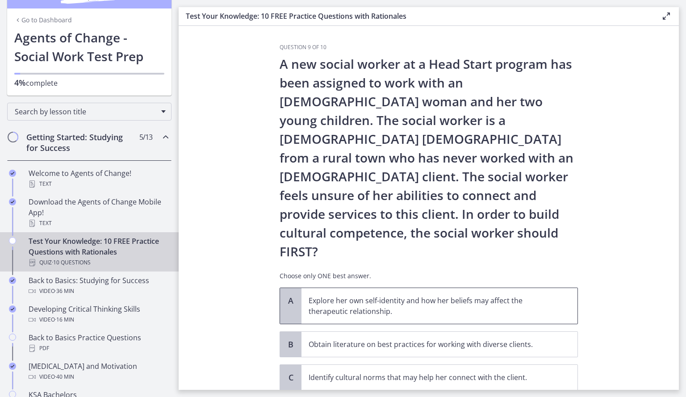
click at [521, 295] on p "Explore her own self-identity and how her beliefs may affect the therapeutic re…" at bounding box center [431, 305] width 244 height 21
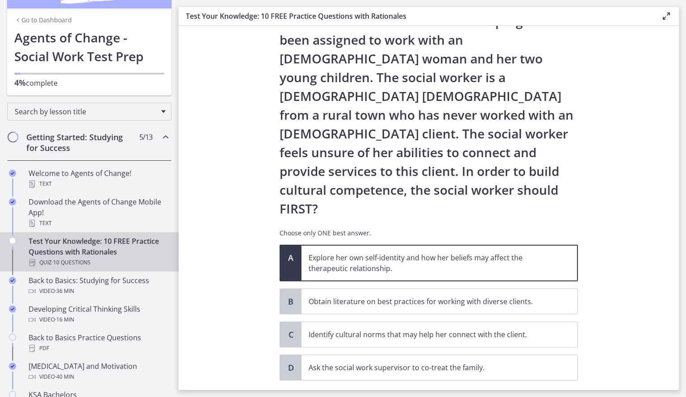
scroll to position [48, 0]
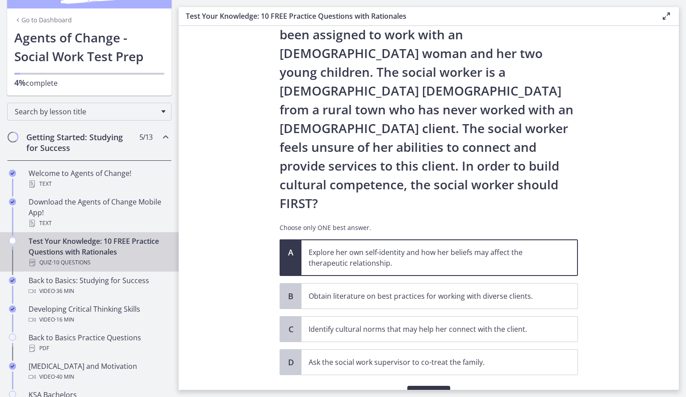
click at [415, 390] on span "Confirm" at bounding box center [429, 395] width 29 height 11
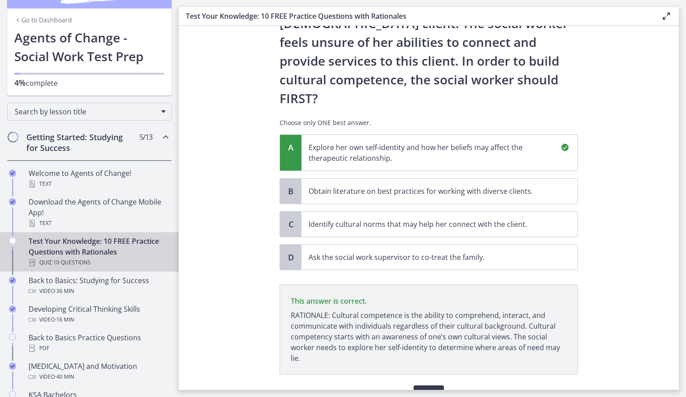
scroll to position [165, 0]
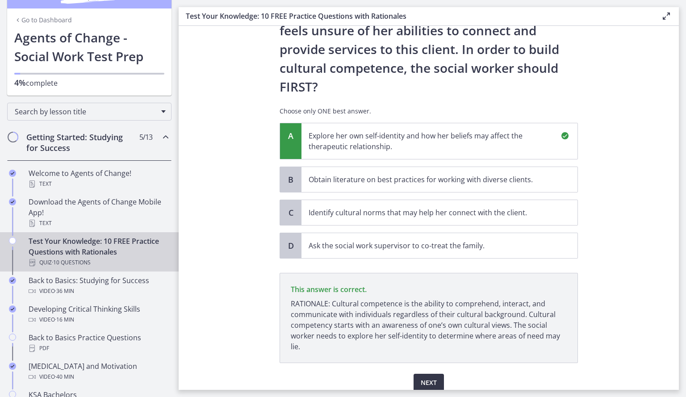
click at [423, 377] on span "Next" at bounding box center [429, 382] width 16 height 11
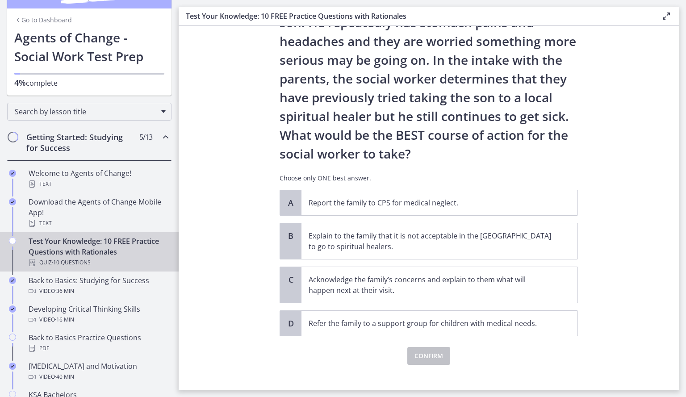
scroll to position [109, 0]
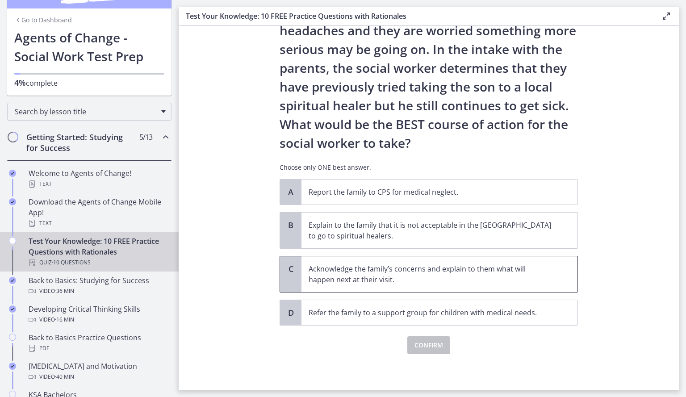
click at [555, 283] on span "Acknowledge the family’s concerns and explain to them what will happen next at …" at bounding box center [440, 274] width 276 height 36
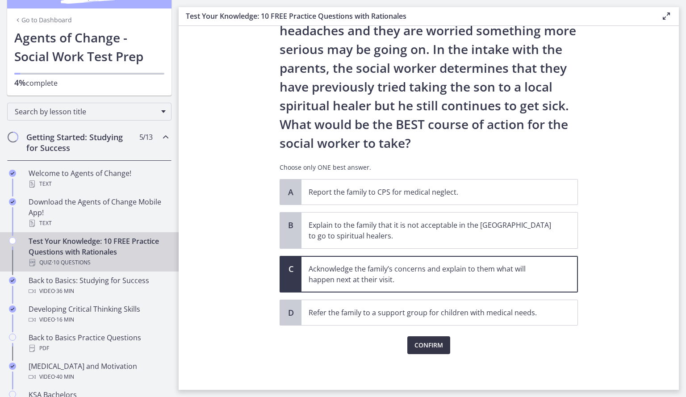
click at [428, 349] on span "Confirm" at bounding box center [429, 345] width 29 height 11
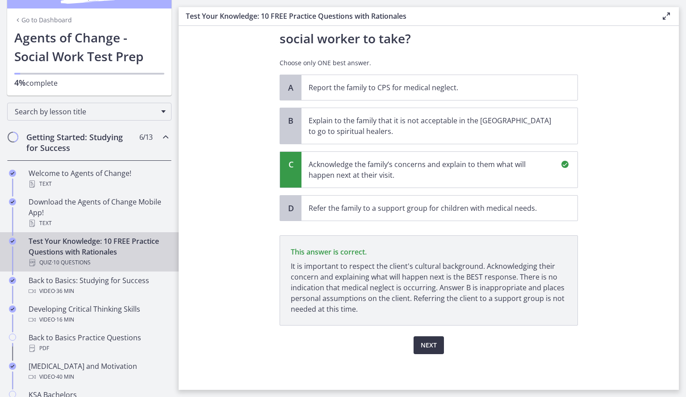
scroll to position [213, 0]
click at [421, 343] on span "Next" at bounding box center [429, 345] width 16 height 11
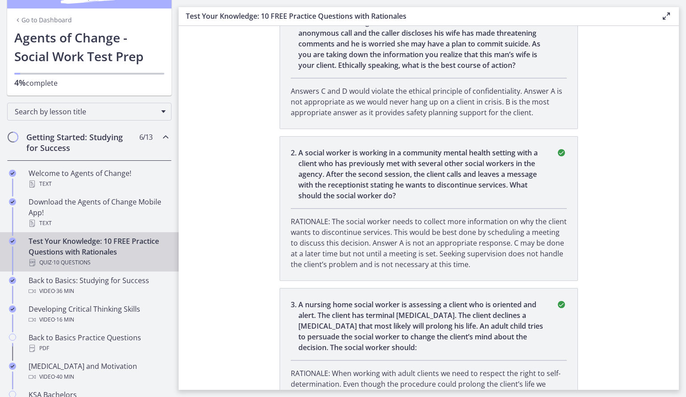
scroll to position [0, 0]
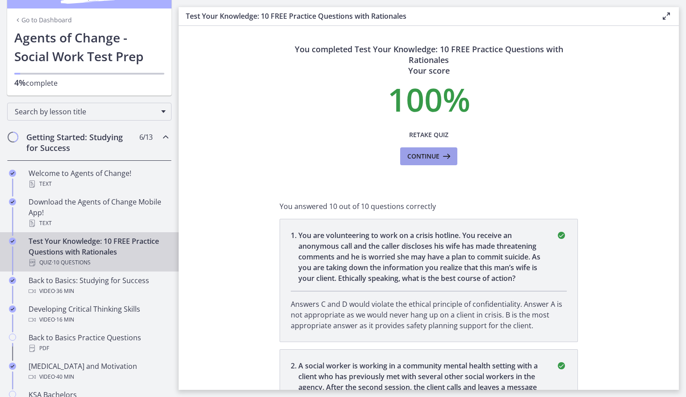
click at [440, 155] on icon at bounding box center [446, 156] width 13 height 11
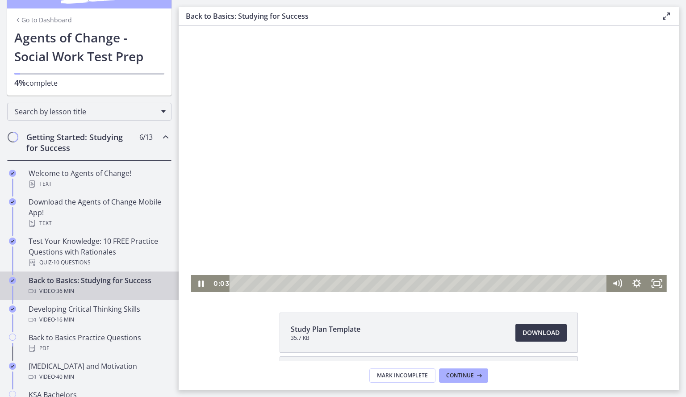
click at [541, 155] on div at bounding box center [429, 159] width 476 height 266
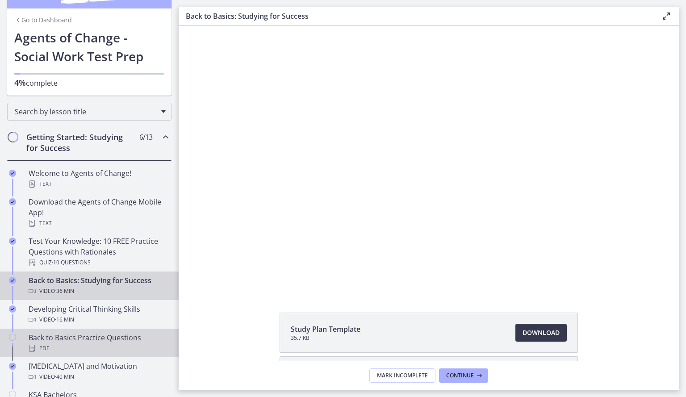
click at [92, 348] on div "PDF" at bounding box center [98, 348] width 139 height 11
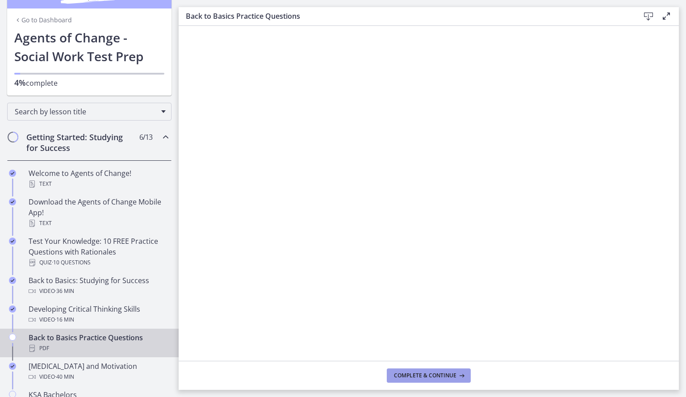
click at [423, 373] on span "Complete & continue" at bounding box center [425, 375] width 63 height 7
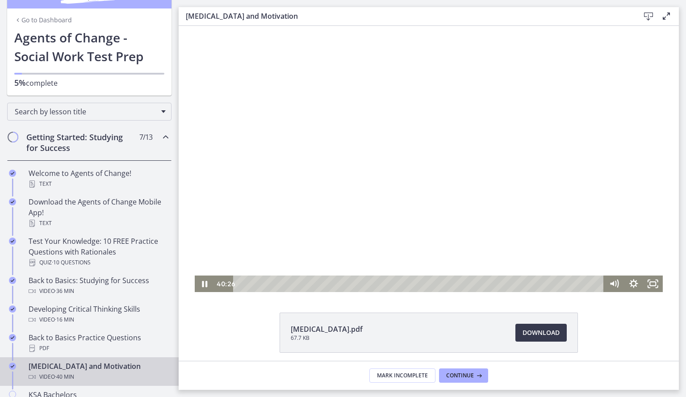
click at [261, 192] on div at bounding box center [429, 159] width 468 height 266
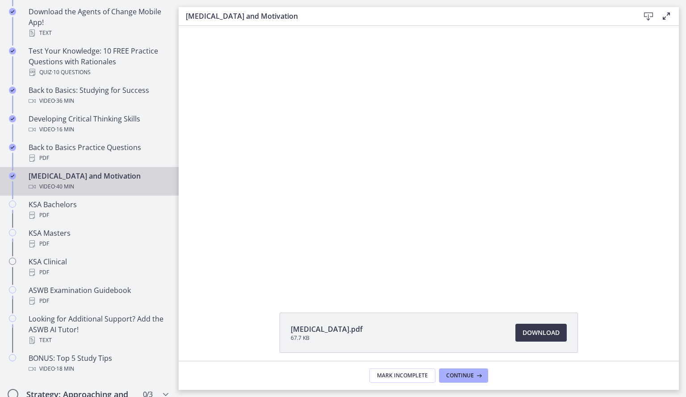
scroll to position [215, 0]
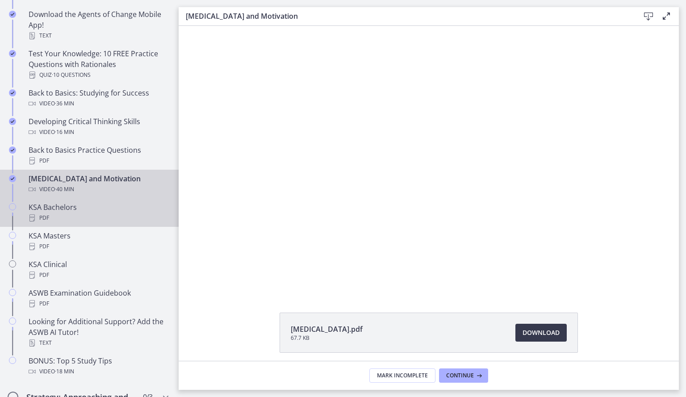
click at [141, 223] on div "PDF" at bounding box center [98, 218] width 139 height 11
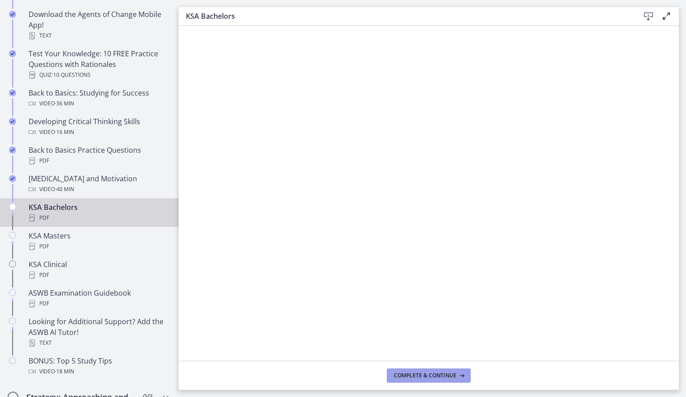
click at [449, 371] on button "Complete & continue" at bounding box center [429, 376] width 84 height 14
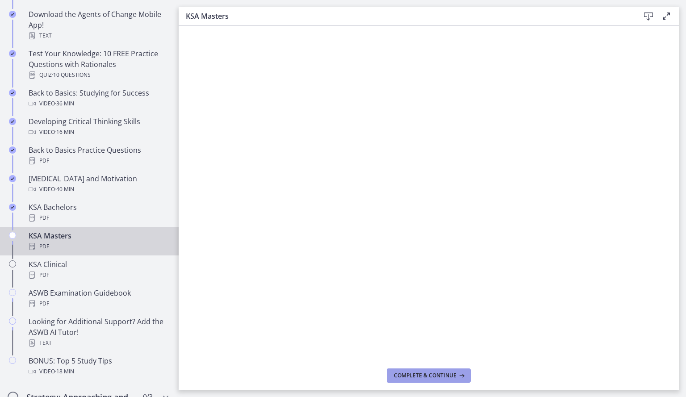
click at [430, 378] on span "Complete & continue" at bounding box center [425, 375] width 63 height 7
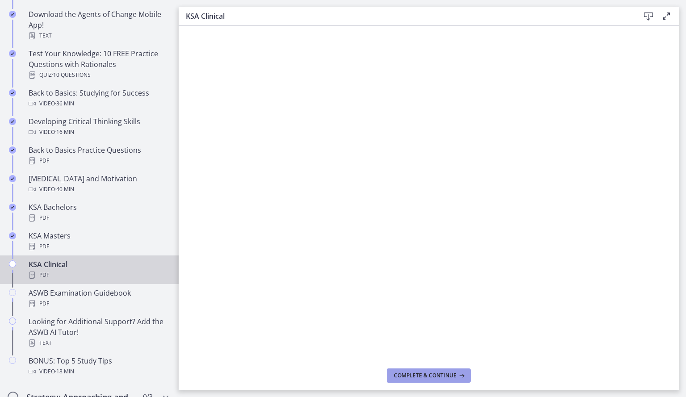
click at [425, 377] on span "Complete & continue" at bounding box center [425, 375] width 63 height 7
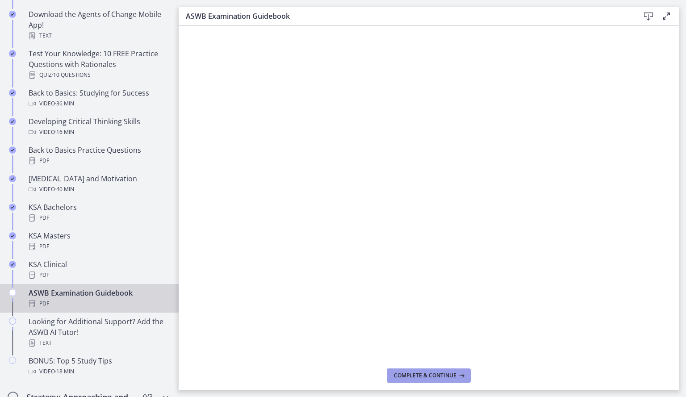
click at [425, 377] on span "Complete & continue" at bounding box center [425, 375] width 63 height 7
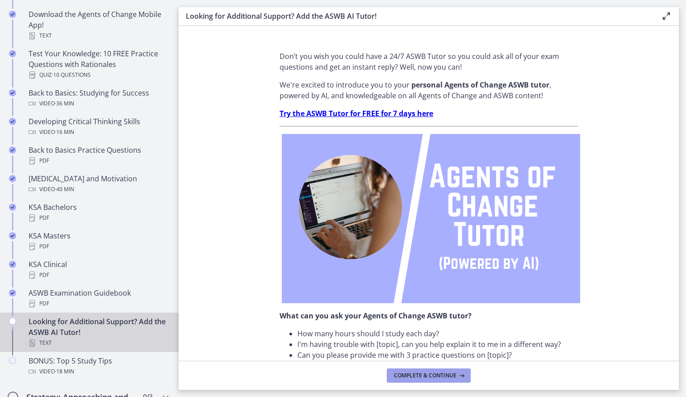
click at [425, 377] on span "Complete & continue" at bounding box center [425, 375] width 63 height 7
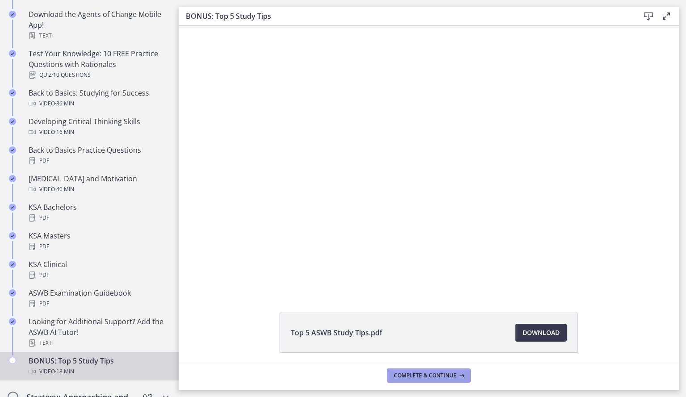
click at [423, 375] on span "Complete & continue" at bounding box center [425, 375] width 63 height 7
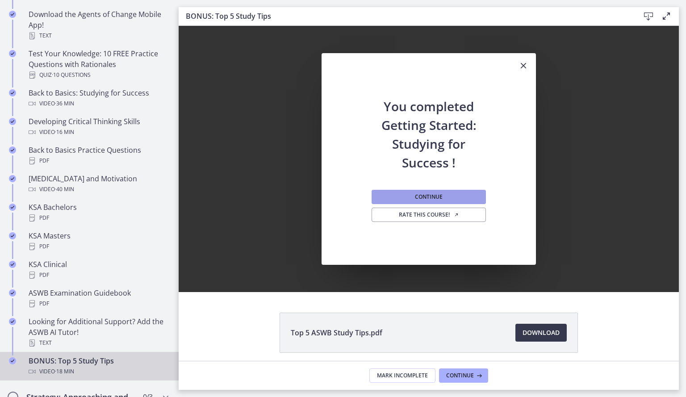
click at [434, 197] on span "Continue" at bounding box center [429, 196] width 28 height 7
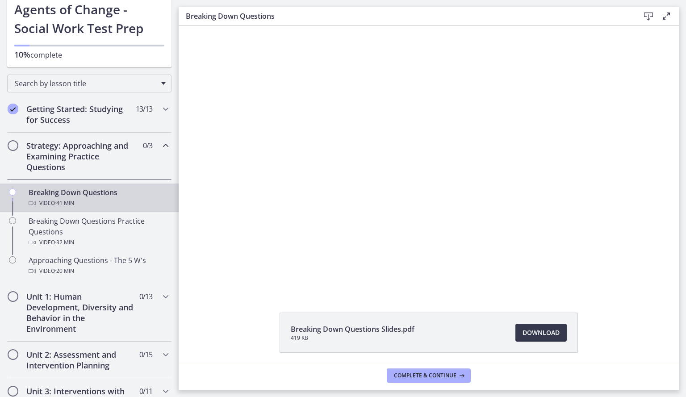
scroll to position [54, 0]
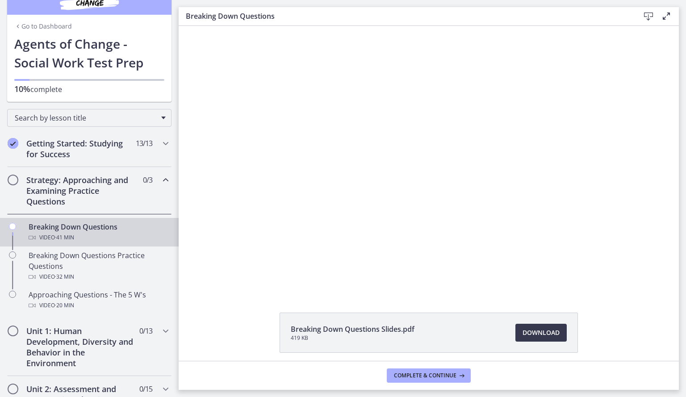
drag, startPoint x: 172, startPoint y: 276, endPoint x: 14, endPoint y: 143, distance: 206.7
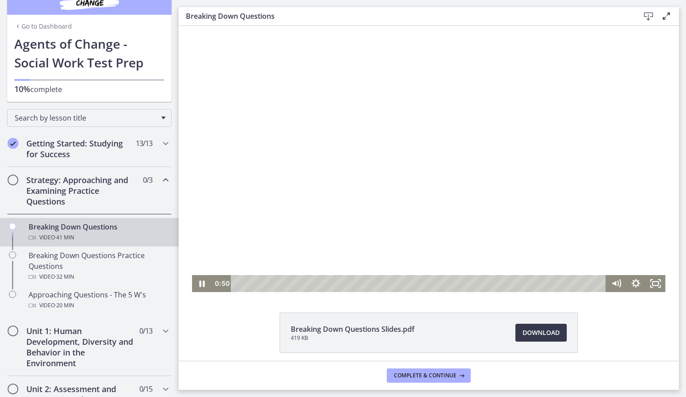
scroll to position [18, 0]
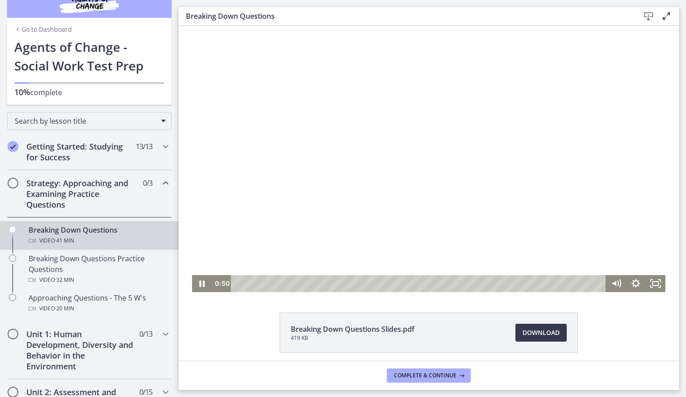
click at [193, 169] on div at bounding box center [428, 159] width 473 height 266
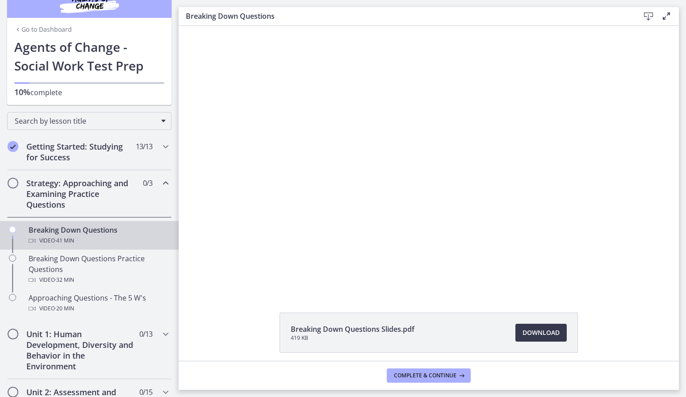
click at [270, 195] on div at bounding box center [428, 159] width 473 height 266
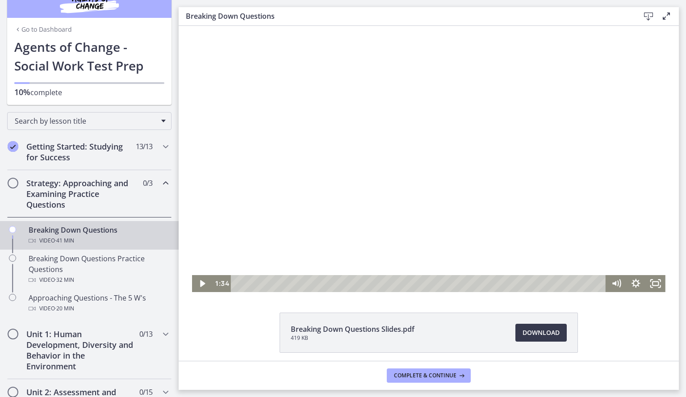
click at [235, 154] on div at bounding box center [428, 159] width 473 height 266
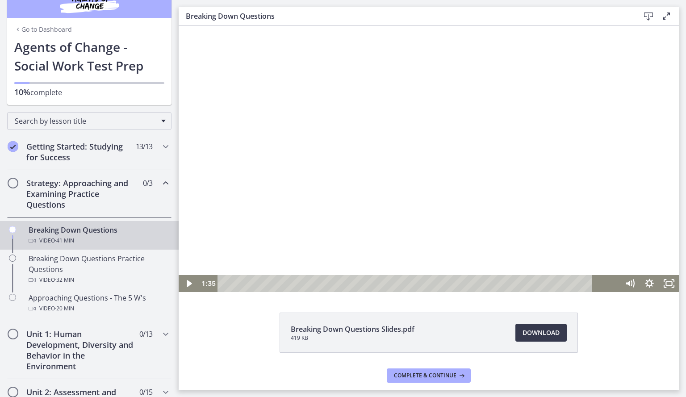
click at [413, 218] on div at bounding box center [429, 159] width 500 height 266
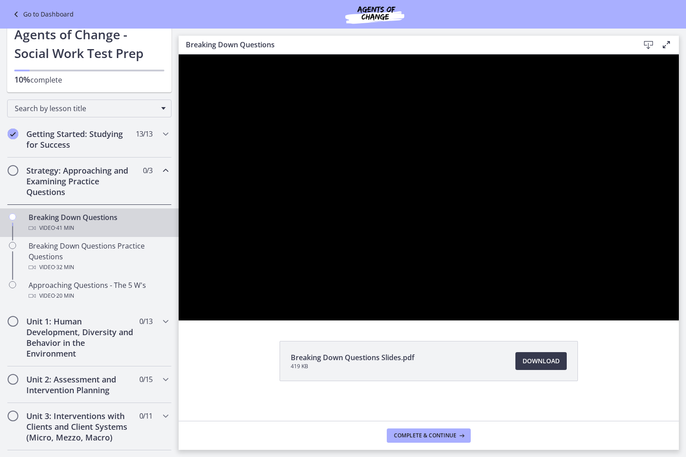
click at [413, 247] on div at bounding box center [429, 187] width 500 height 266
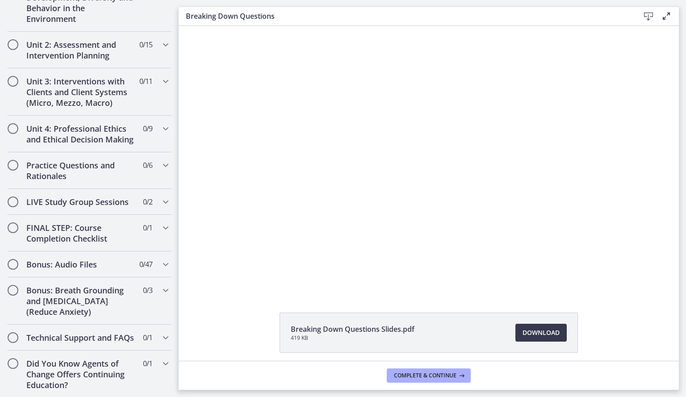
scroll to position [388, 0]
click at [160, 258] on icon "Chapters" at bounding box center [165, 263] width 11 height 11
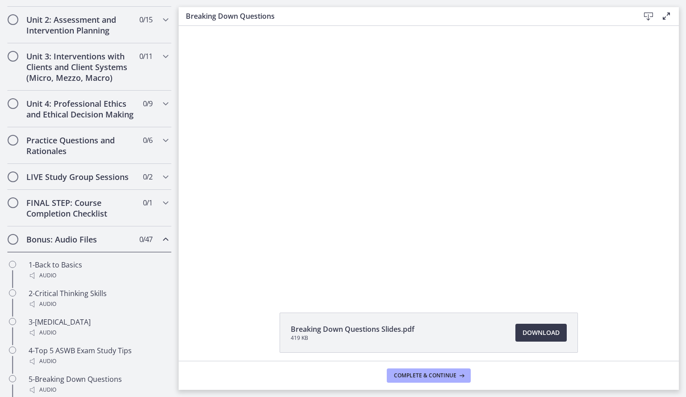
scroll to position [284, 0]
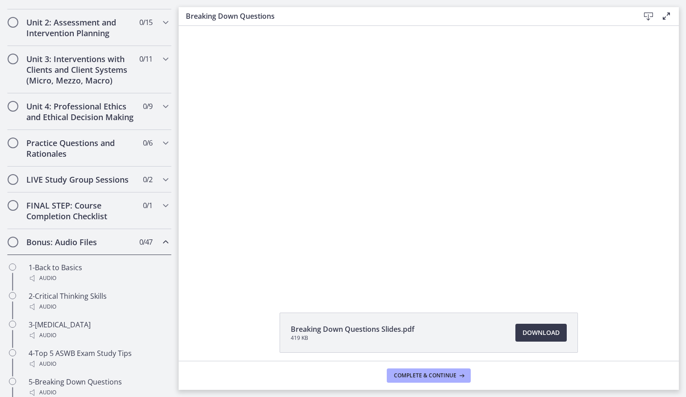
click at [160, 247] on icon "Chapters" at bounding box center [165, 242] width 11 height 11
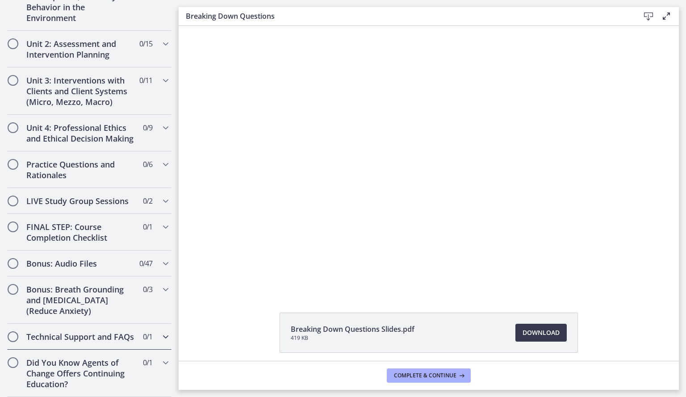
click at [154, 332] on div "Technical Support and FAQs 0 / 1 Completed" at bounding box center [89, 337] width 164 height 26
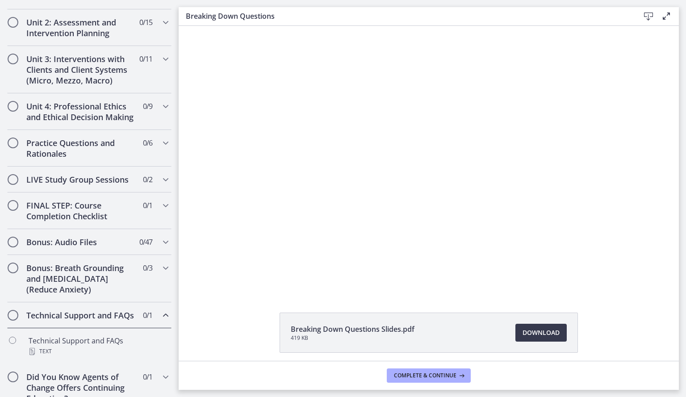
click at [154, 328] on div "Technical Support and FAQs 0 / 1 Completed" at bounding box center [89, 315] width 164 height 26
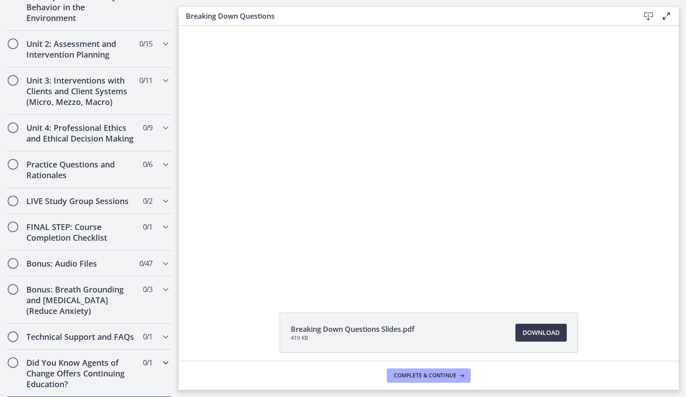
click at [156, 372] on div "Did You Know Agents of Change Offers Continuing Education? 0 / 1 Completed" at bounding box center [89, 373] width 164 height 47
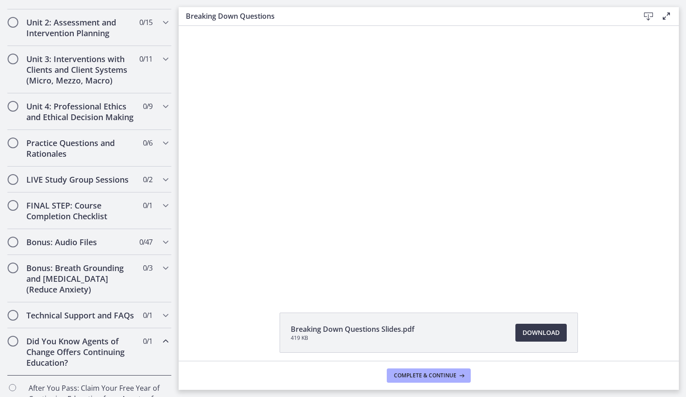
click at [160, 347] on icon "Chapters" at bounding box center [165, 341] width 11 height 11
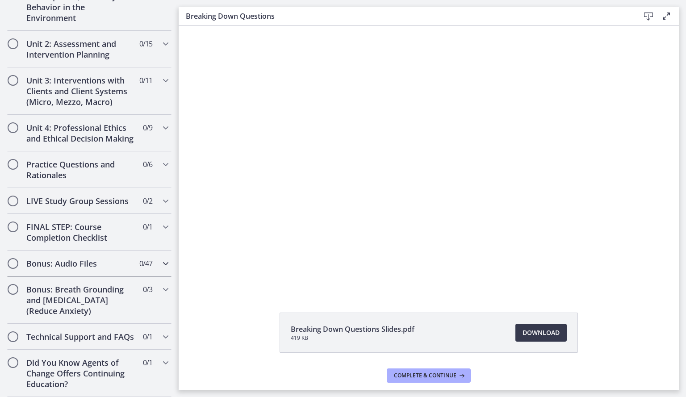
click at [160, 258] on icon "Chapters" at bounding box center [165, 263] width 11 height 11
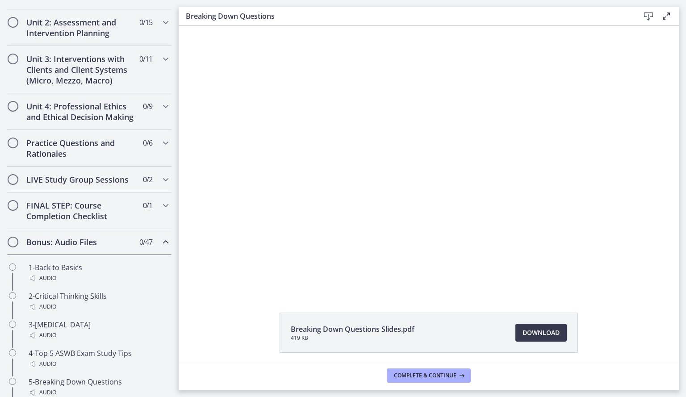
click at [160, 247] on icon "Chapters" at bounding box center [165, 242] width 11 height 11
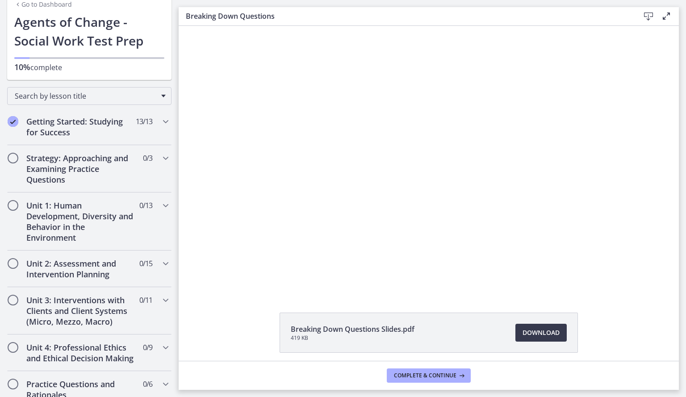
scroll to position [34, 0]
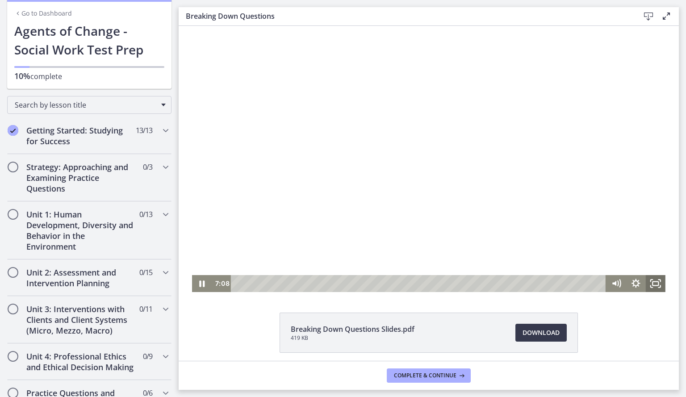
click at [653, 277] on icon "Fullscreen" at bounding box center [656, 283] width 20 height 17
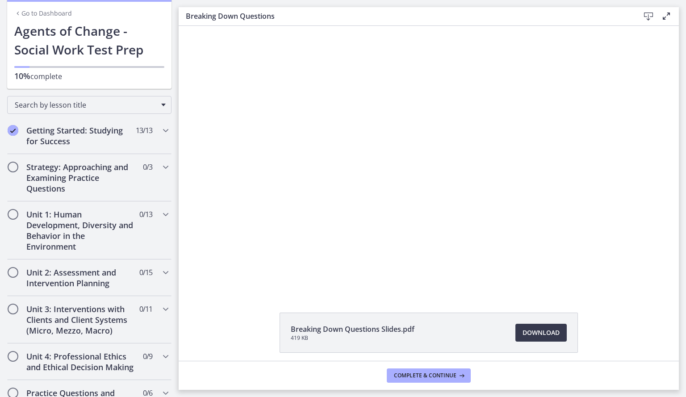
click at [222, 336] on div "Breaking Down Questions Slides.pdf 419 KB Download Opens in a new window" at bounding box center [429, 354] width 500 height 83
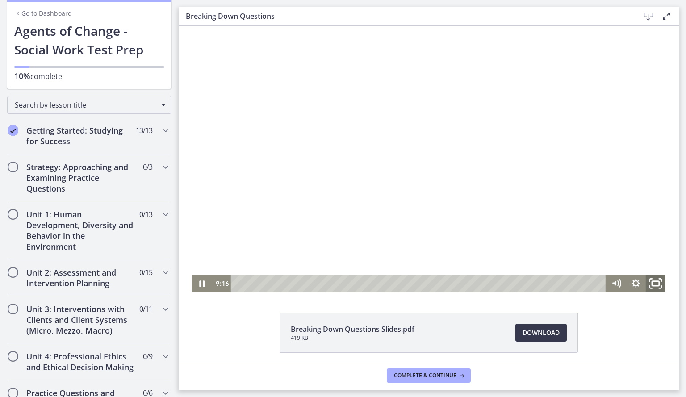
click at [647, 281] on icon "Fullscreen" at bounding box center [656, 283] width 24 height 21
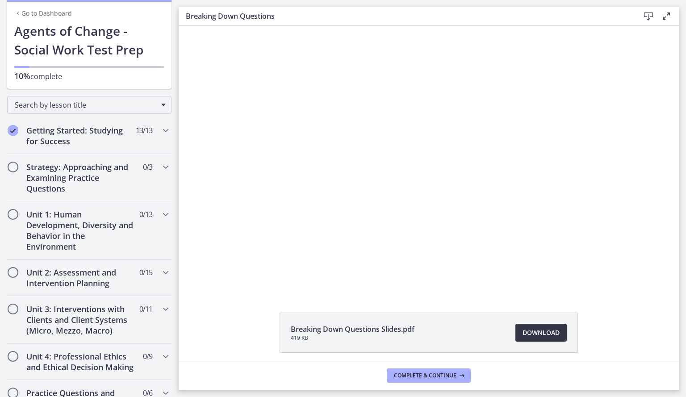
click at [545, 337] on span "Download Opens in a new window" at bounding box center [541, 332] width 37 height 11
click at [160, 218] on icon "Chapters" at bounding box center [165, 214] width 11 height 11
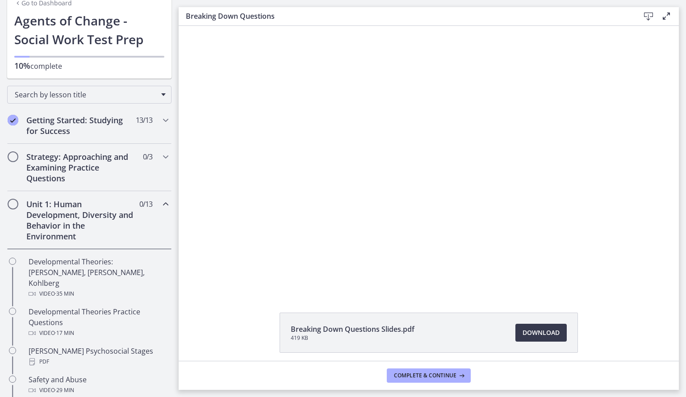
scroll to position [40, 0]
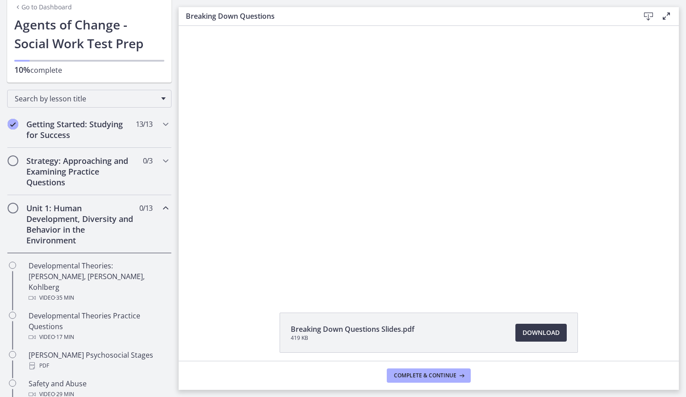
click at [165, 214] on div "Unit 1: Human Development, Diversity and Behavior in the Environment 0 / 13 Com…" at bounding box center [89, 224] width 179 height 58
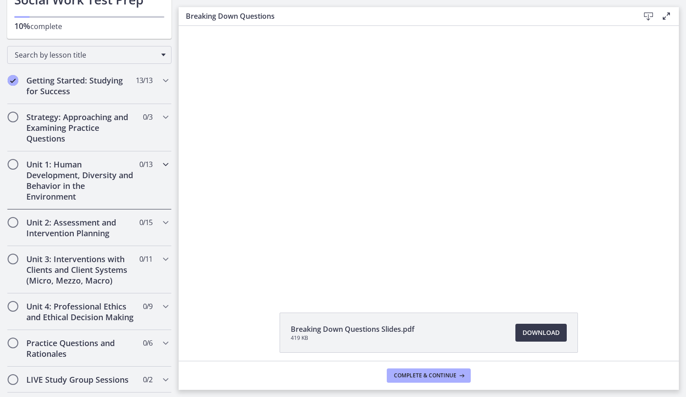
scroll to position [83, 0]
drag, startPoint x: 174, startPoint y: 227, endPoint x: 8, endPoint y: 88, distance: 216.6
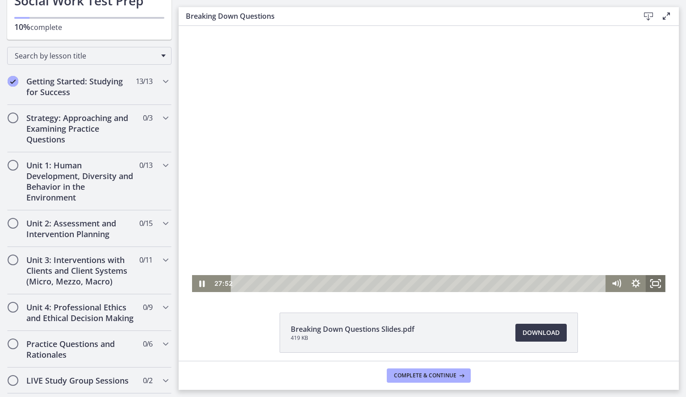
click at [653, 286] on rect "Fullscreen" at bounding box center [656, 284] width 6 height 4
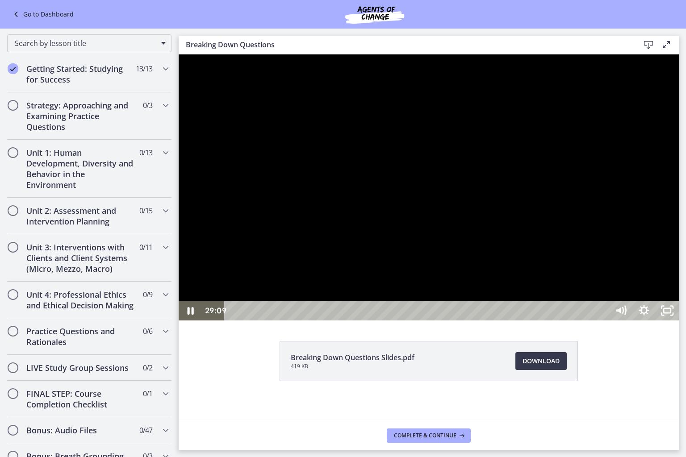
click at [679, 321] on div at bounding box center [429, 187] width 500 height 266
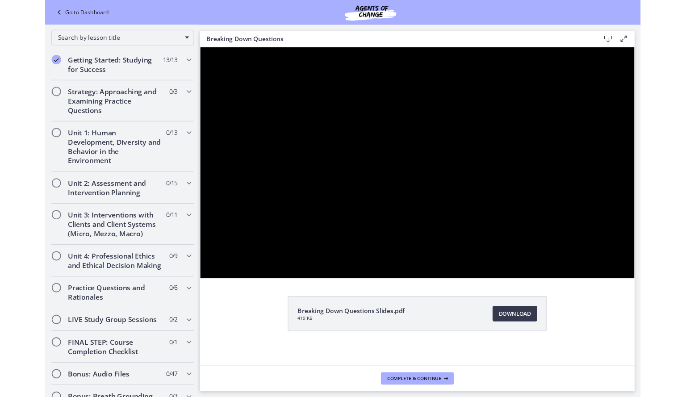
scroll to position [124, 0]
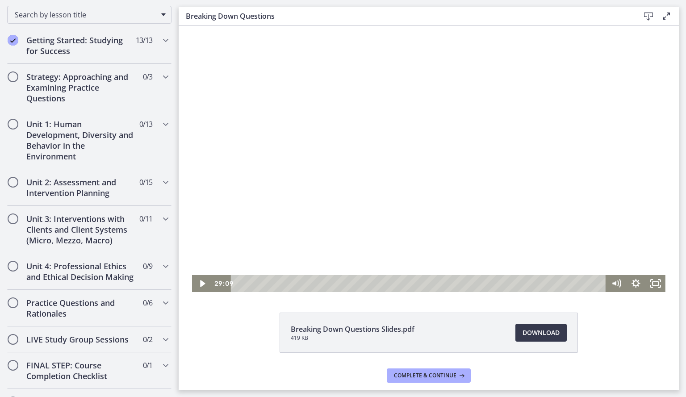
click at [318, 145] on div at bounding box center [428, 159] width 473 height 266
click at [361, 144] on div at bounding box center [428, 159] width 473 height 266
click at [290, 137] on div at bounding box center [428, 159] width 473 height 266
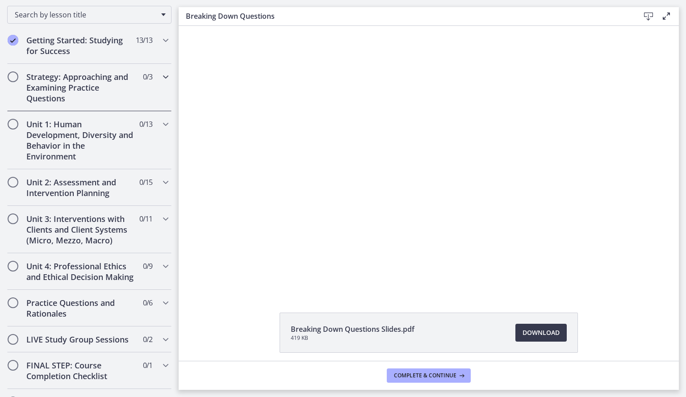
click at [161, 80] on icon "Chapters" at bounding box center [165, 76] width 11 height 11
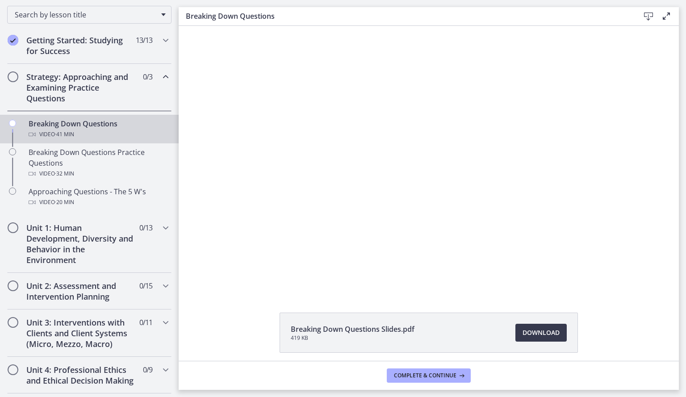
click at [160, 79] on icon "Chapters" at bounding box center [165, 76] width 11 height 11
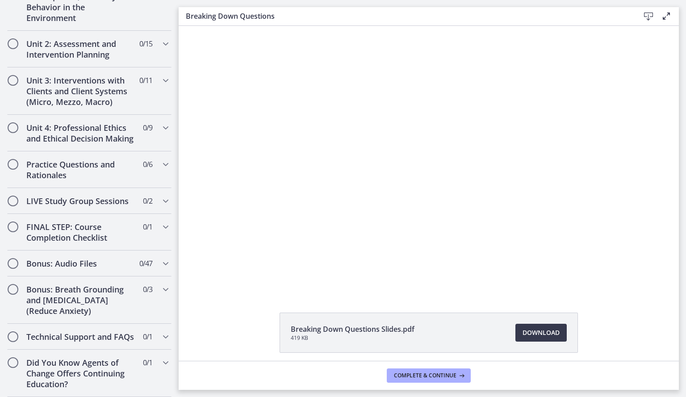
scroll to position [284, 0]
click at [160, 284] on icon "Chapters" at bounding box center [165, 289] width 11 height 11
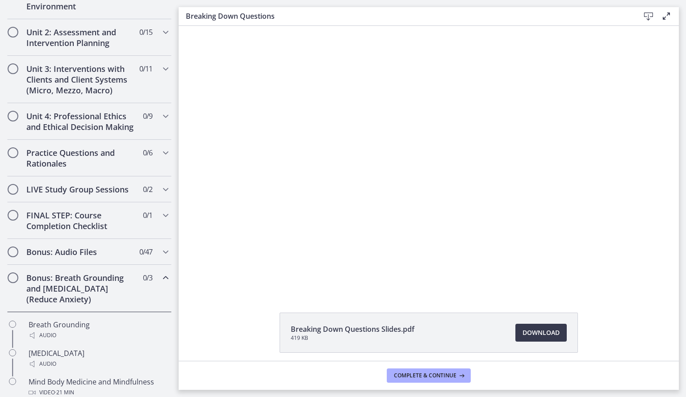
scroll to position [266, 0]
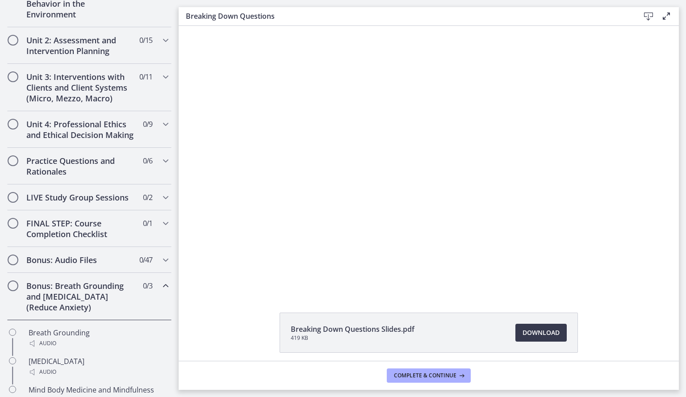
click at [160, 291] on icon "Chapters" at bounding box center [165, 286] width 11 height 11
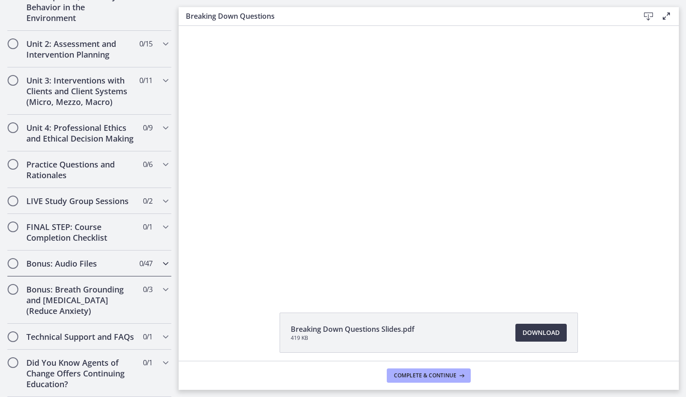
click at [160, 269] on icon "Chapters" at bounding box center [165, 263] width 11 height 11
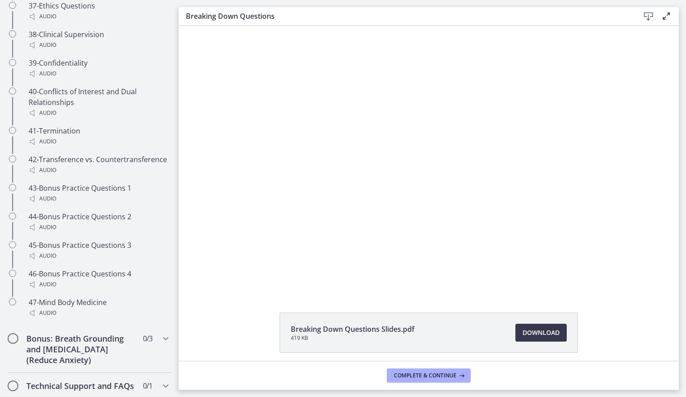
scroll to position [817, 0]
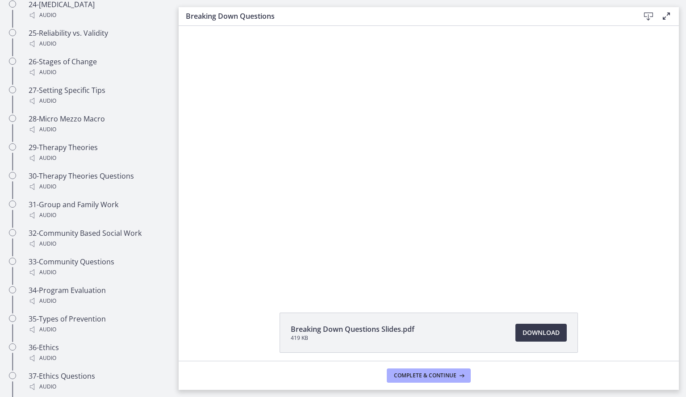
drag, startPoint x: 176, startPoint y: 115, endPoint x: 12, endPoint y: 124, distance: 163.7
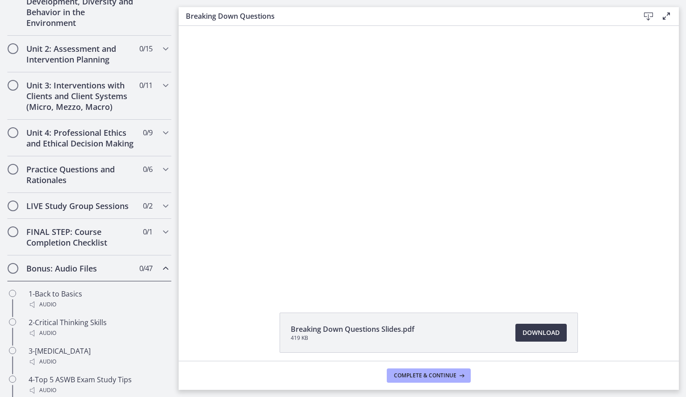
scroll to position [197, 0]
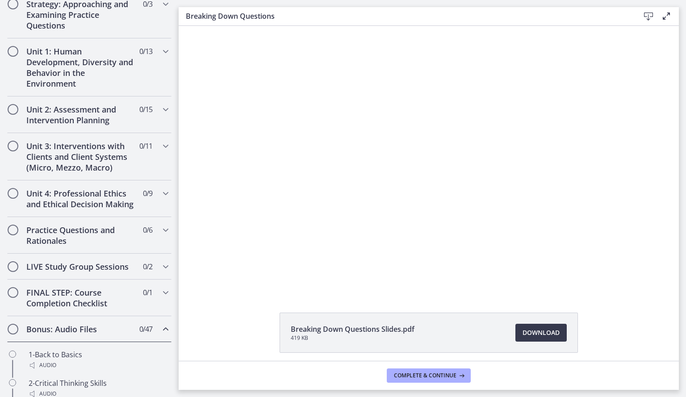
click at [160, 335] on icon "Chapters" at bounding box center [165, 329] width 11 height 11
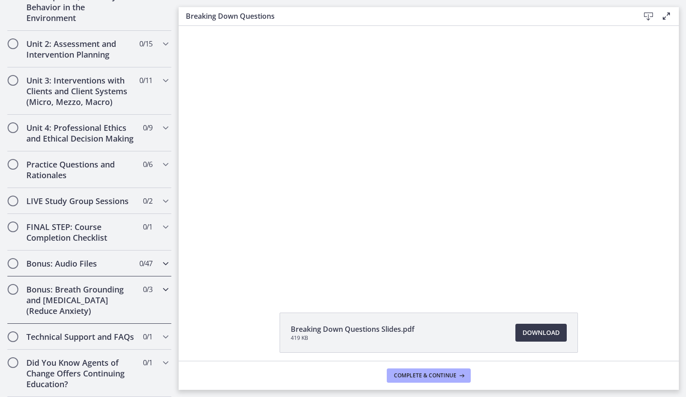
scroll to position [273, 0]
click at [151, 231] on div "FINAL STEP: Course Completion Checklist 0 / 1 Completed" at bounding box center [89, 232] width 164 height 37
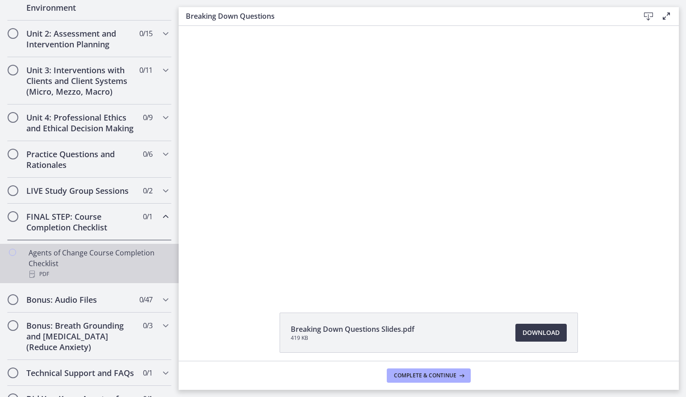
click at [149, 265] on div "Agents of Change Course Completion Checklist PDF" at bounding box center [98, 263] width 139 height 32
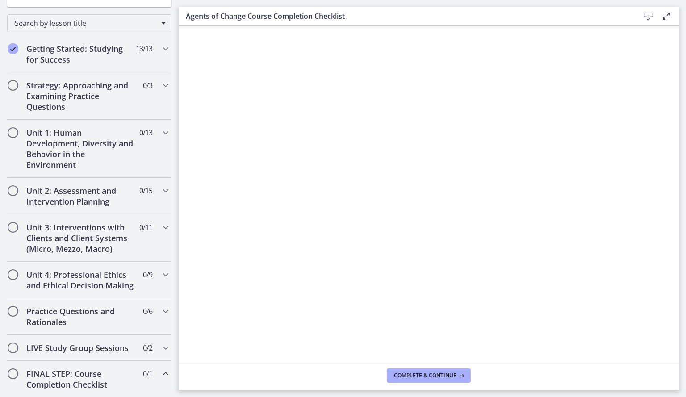
scroll to position [113, 0]
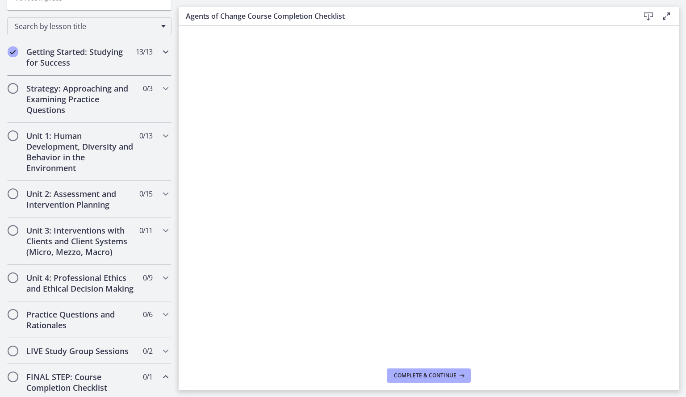
click at [149, 59] on div "Getting Started: Studying for Success 13 / 13 Completed" at bounding box center [89, 57] width 164 height 37
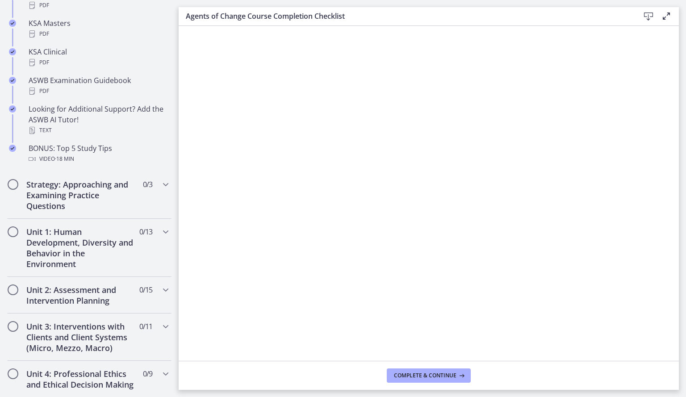
scroll to position [420, 0]
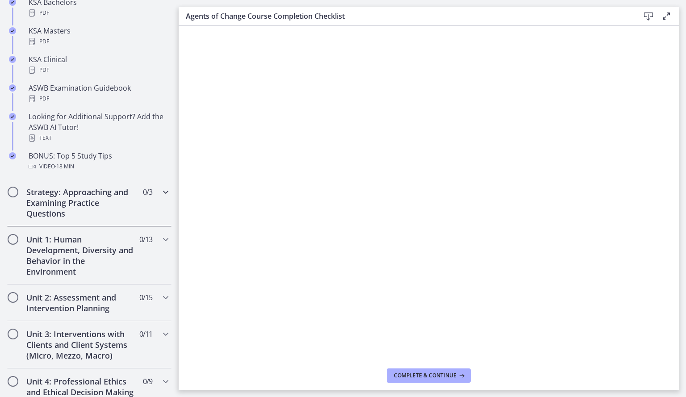
click at [162, 195] on icon "Chapters" at bounding box center [165, 192] width 11 height 11
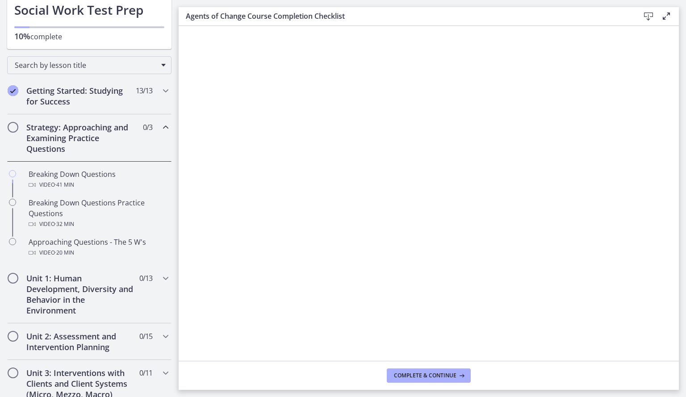
scroll to position [17, 0]
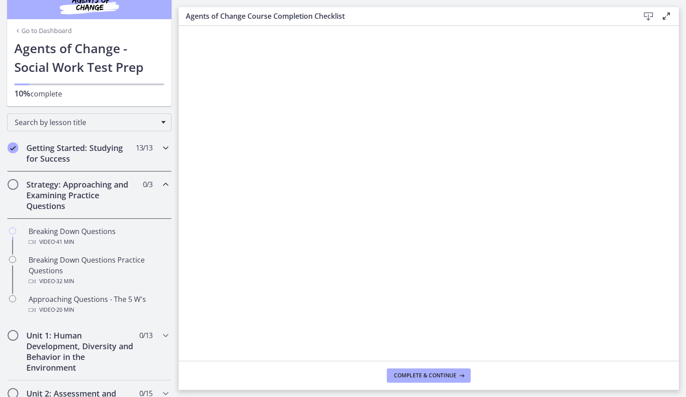
click at [153, 157] on div "Getting Started: Studying for Success 13 / 13 Completed" at bounding box center [89, 153] width 164 height 37
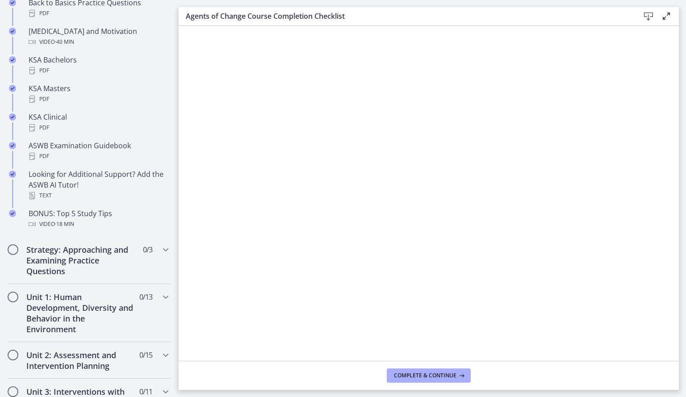
scroll to position [406, 0]
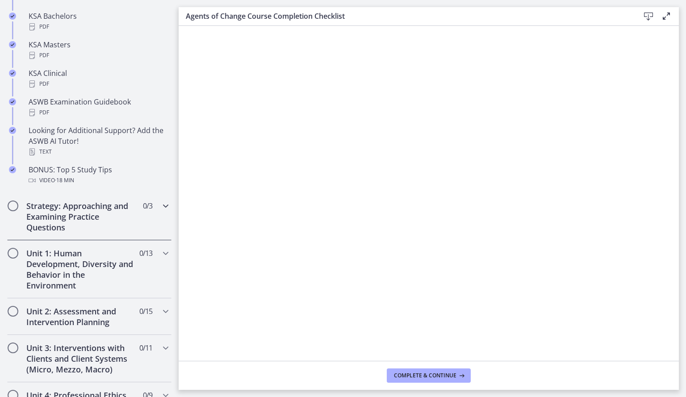
click at [160, 209] on icon "Chapters" at bounding box center [165, 206] width 11 height 11
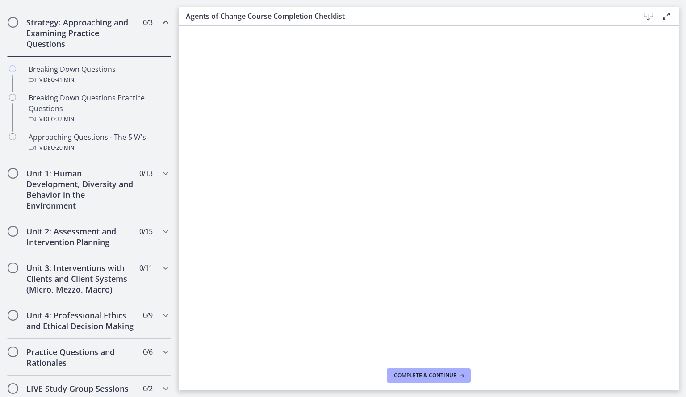
scroll to position [169, 0]
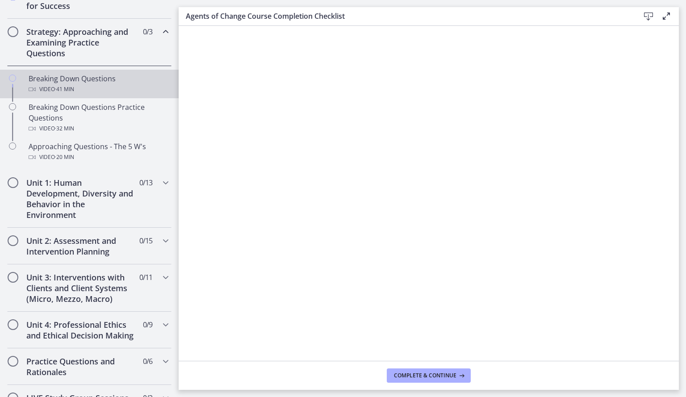
click at [105, 82] on div "Breaking Down Questions Video · 41 min" at bounding box center [98, 83] width 139 height 21
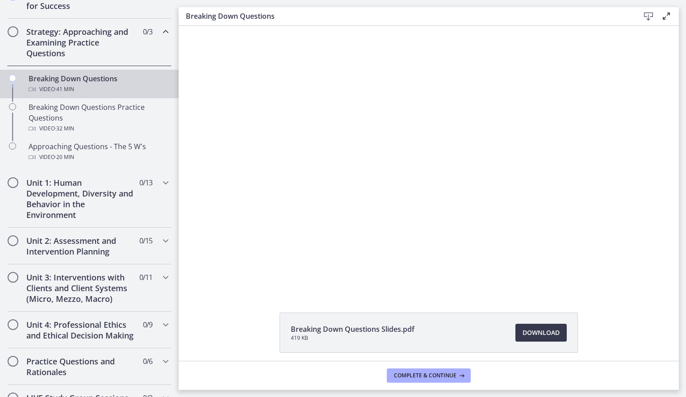
click at [251, 113] on div at bounding box center [428, 159] width 473 height 266
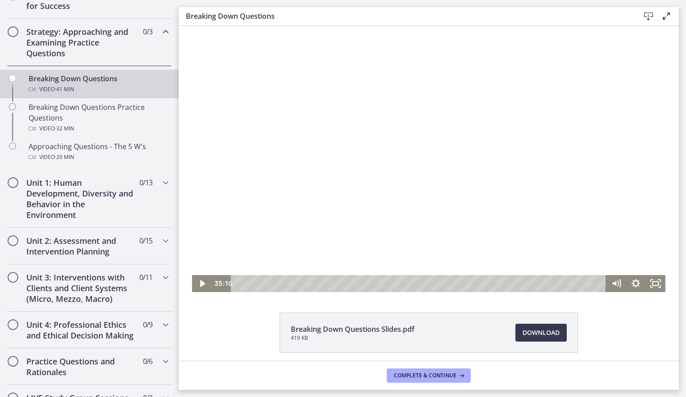
click at [247, 98] on div at bounding box center [428, 159] width 473 height 266
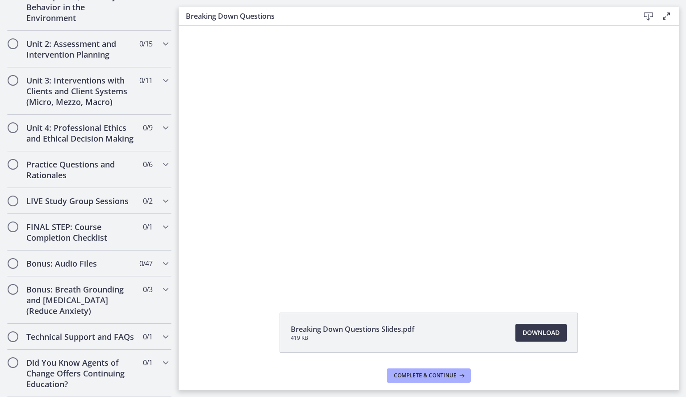
scroll to position [388, 0]
click at [156, 200] on div "LIVE Study Group Sessions 0 / 2 Completed" at bounding box center [89, 201] width 164 height 26
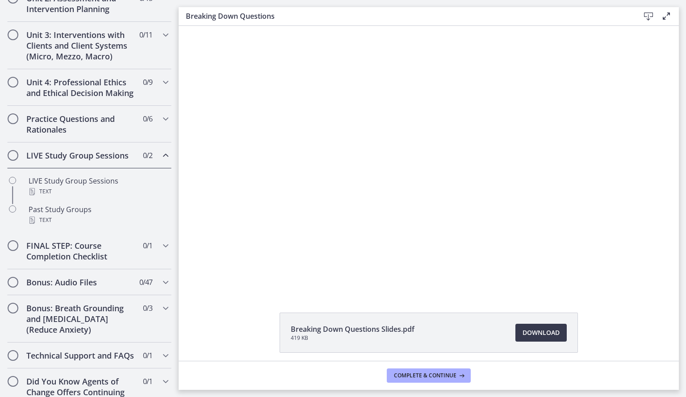
scroll to position [284, 0]
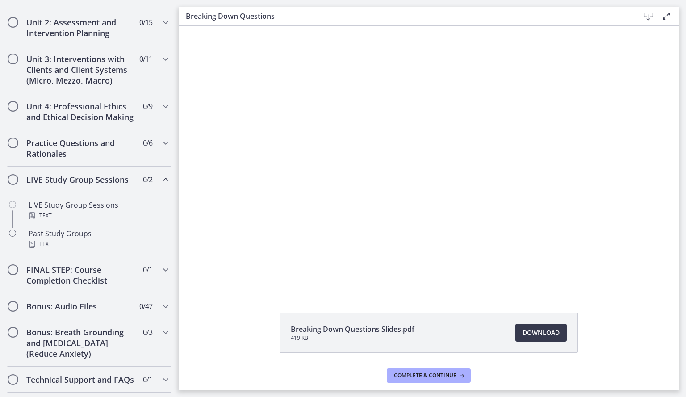
click at [154, 193] on div "LIVE Study Group Sessions 0 / 2 Completed" at bounding box center [89, 180] width 164 height 26
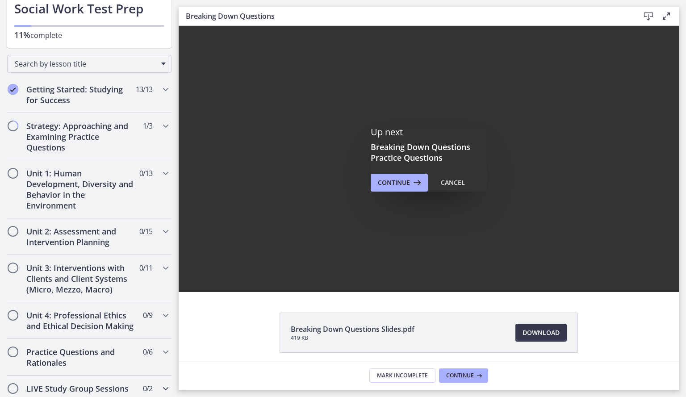
scroll to position [0, 0]
click at [469, 379] on span "Continue" at bounding box center [460, 375] width 28 height 7
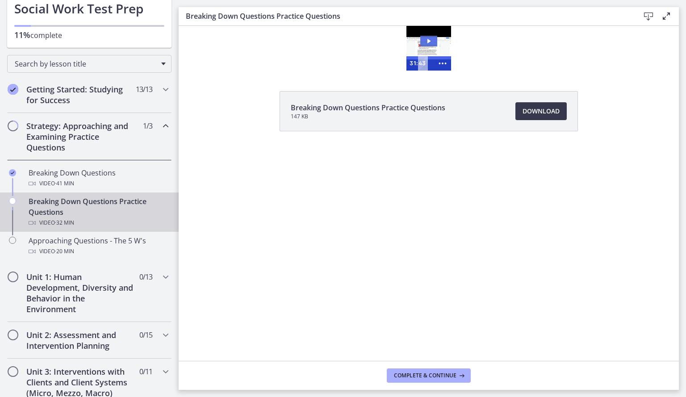
click at [432, 41] on icon "Play Video: cbe1c36tov91j64ibqa0.mp4" at bounding box center [428, 41] width 17 height 11
click at [443, 63] on circle "Show more buttons" at bounding box center [443, 64] width 2 height 2
click at [427, 61] on icon "Fullscreen" at bounding box center [425, 63] width 17 height 14
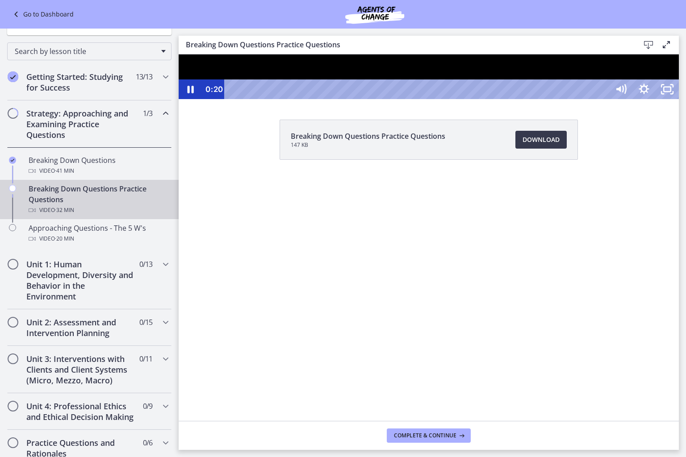
click at [679, 99] on div at bounding box center [429, 76] width 500 height 45
